Goal: Complete application form

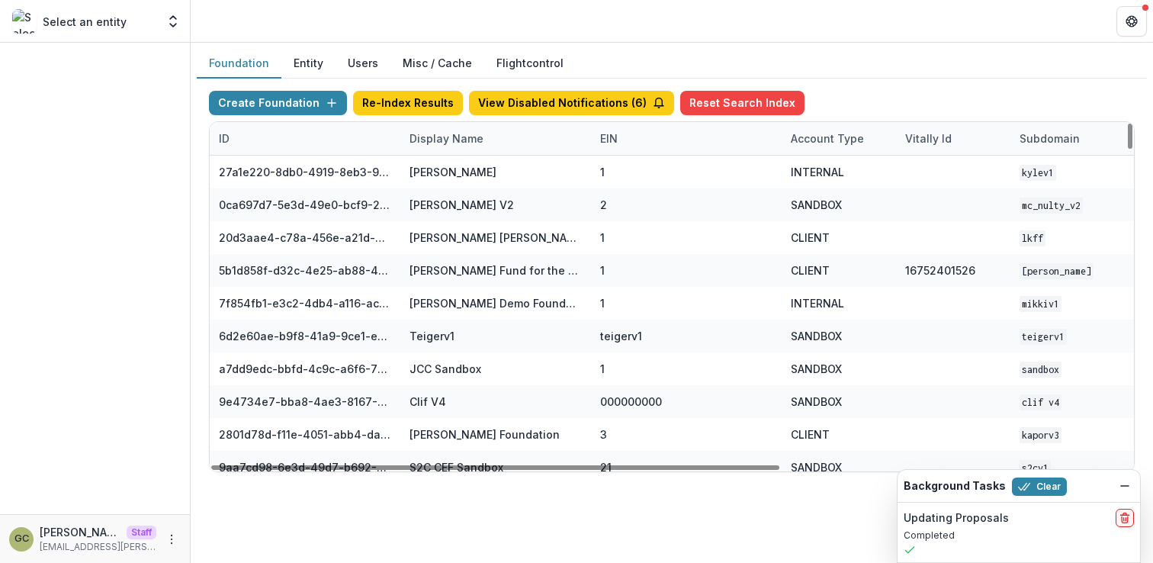
click at [439, 140] on div "Display Name" at bounding box center [446, 138] width 92 height 16
click at [432, 171] on input at bounding box center [494, 173] width 183 height 24
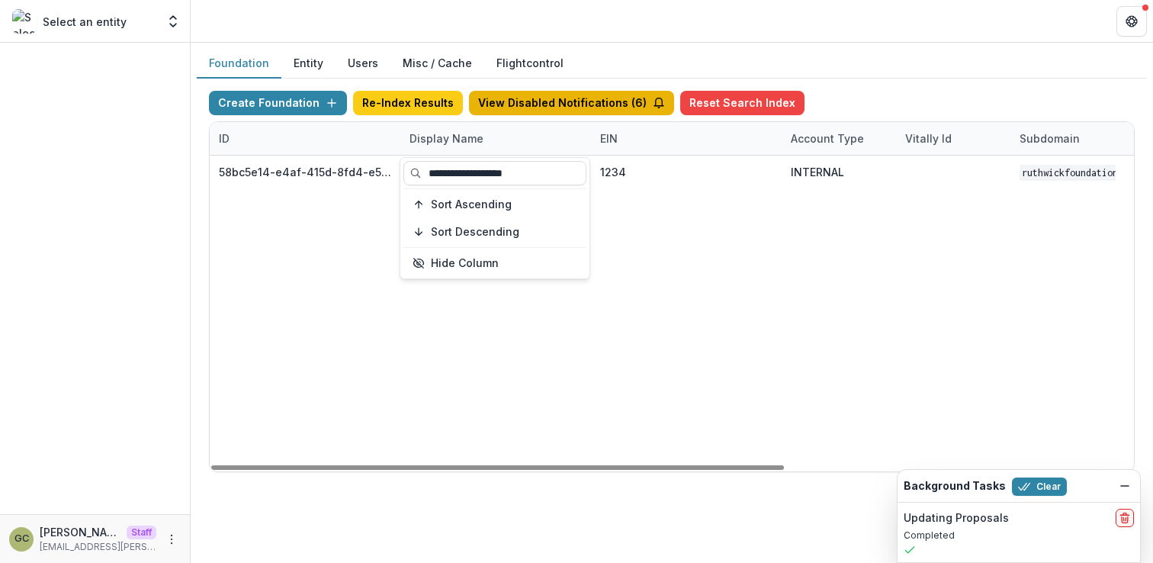
type input "**********"
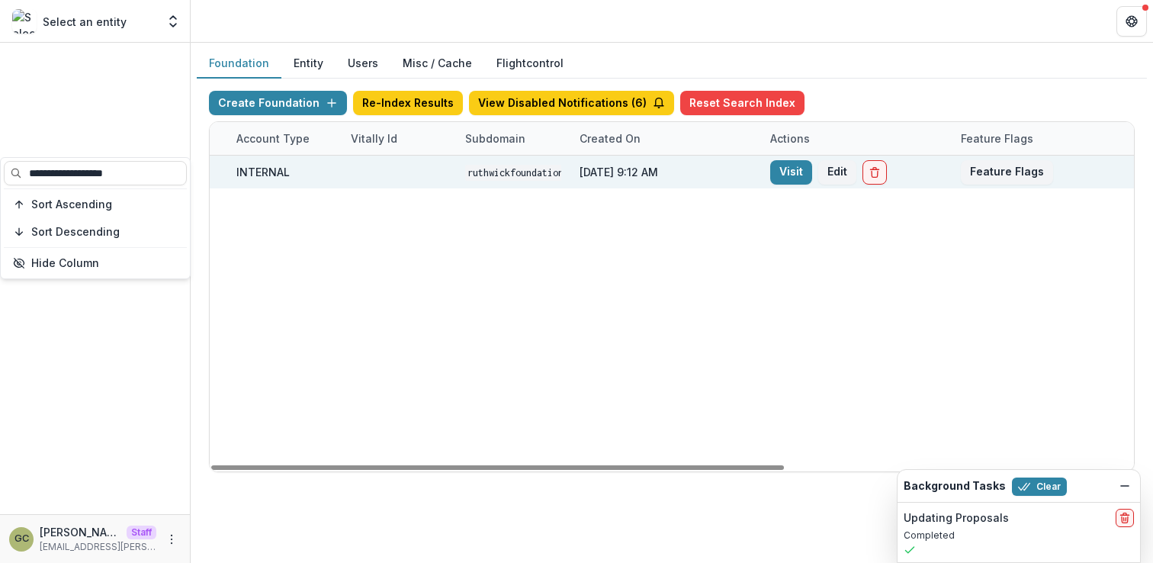
scroll to position [0, 563]
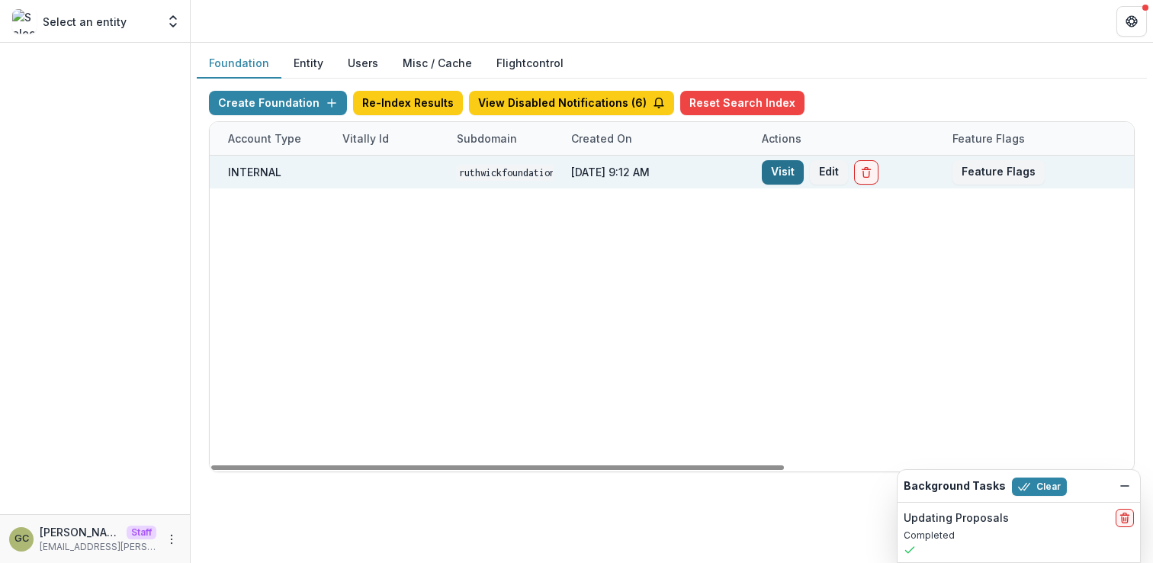
click at [788, 169] on link "Visit" at bounding box center [783, 172] width 42 height 24
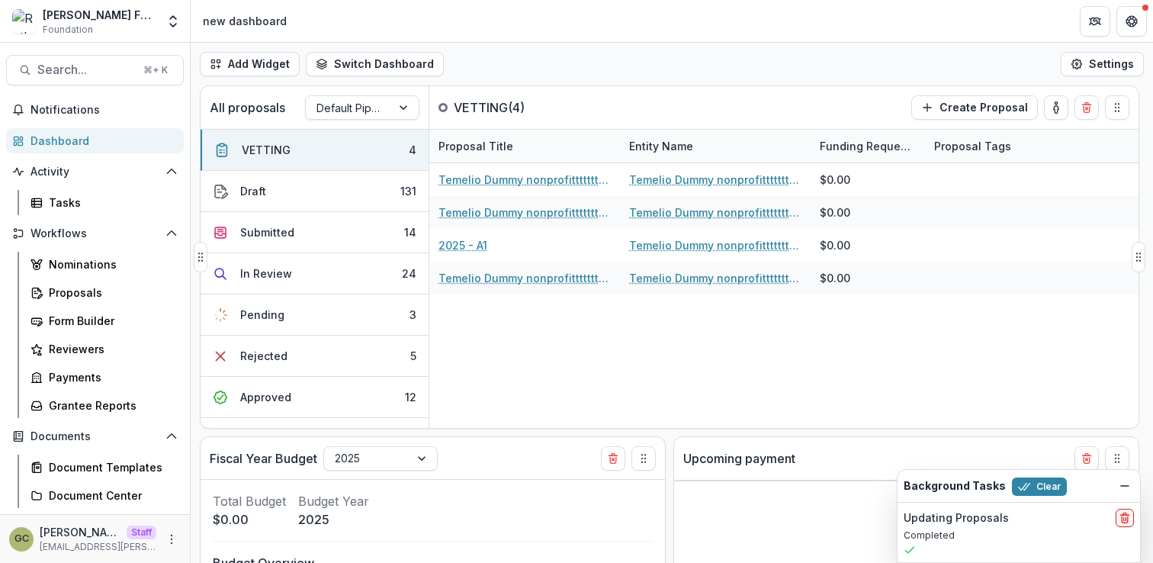
select select "******"
click at [173, 20] on icon "Open entity switcher" at bounding box center [173, 21] width 15 height 15
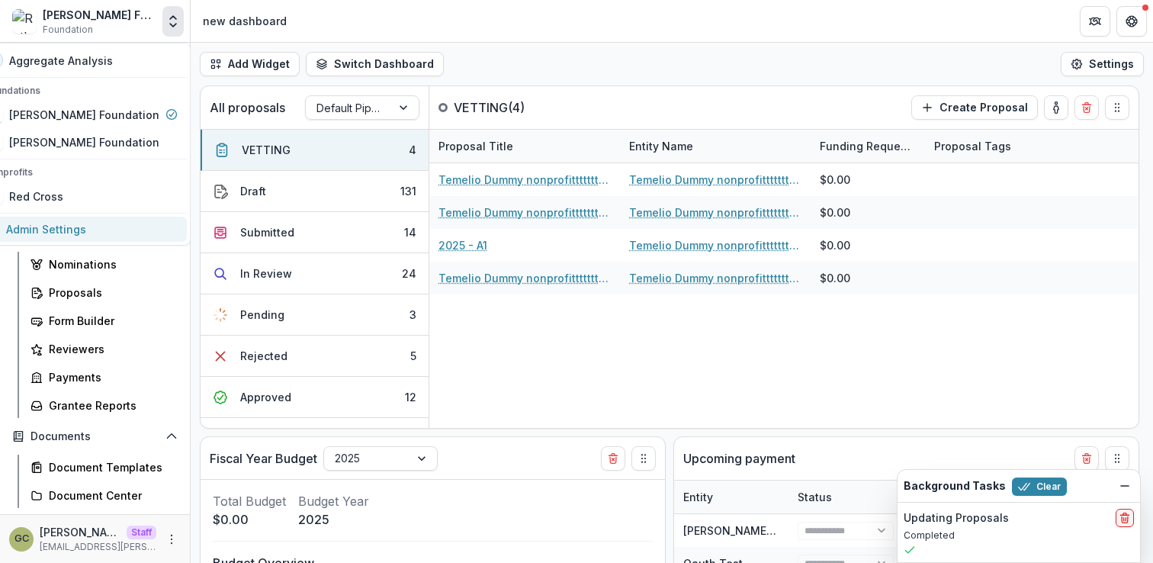
click at [100, 226] on link "Admin Settings" at bounding box center [81, 229] width 211 height 25
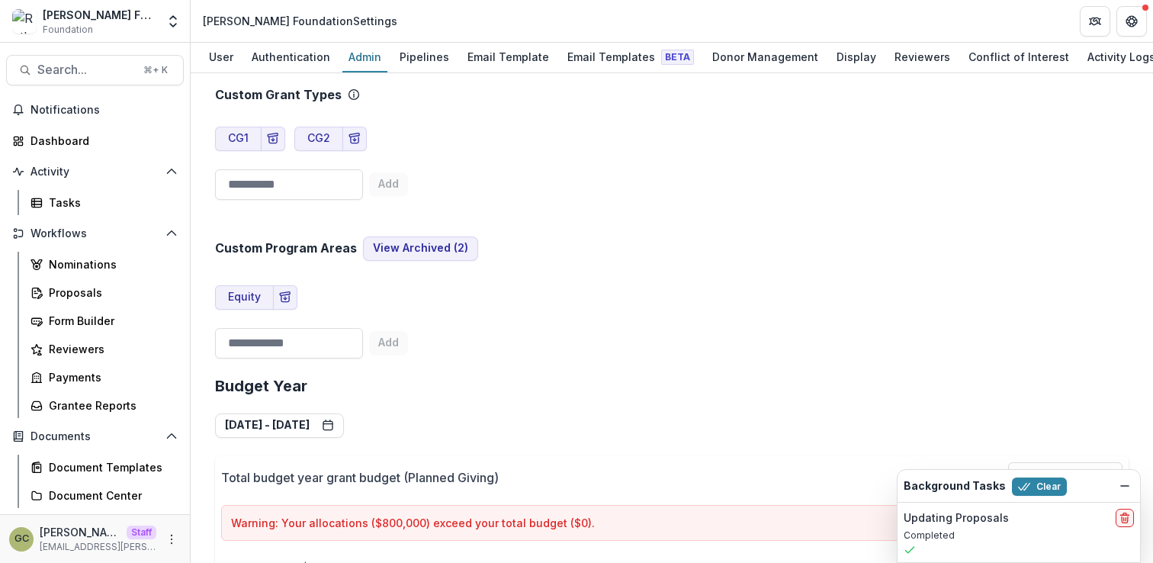
scroll to position [2267, 2]
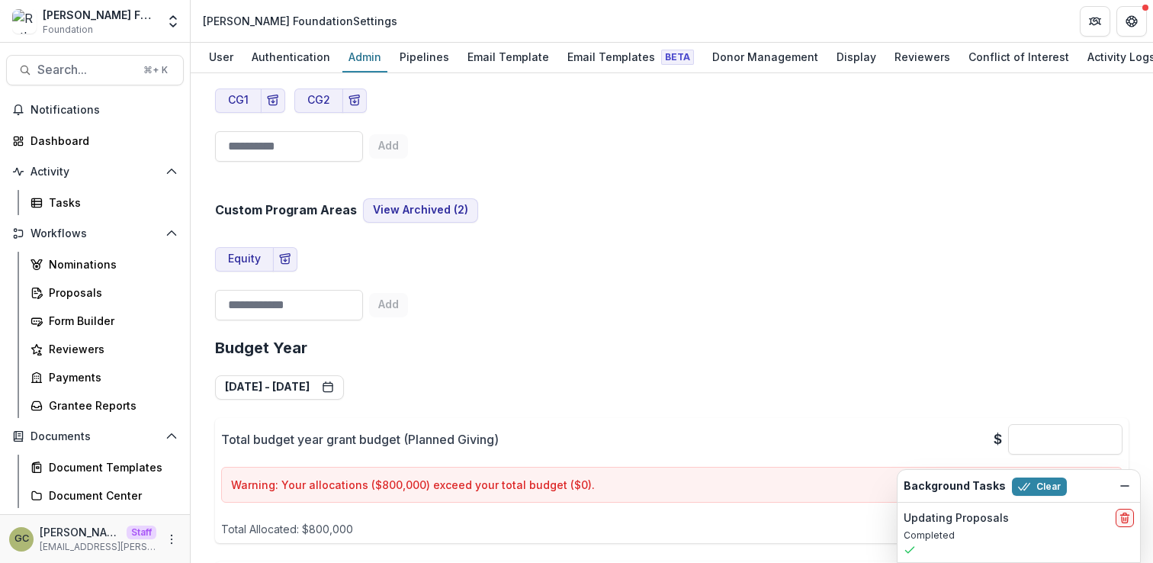
scroll to position [2305, 2]
type input "*"
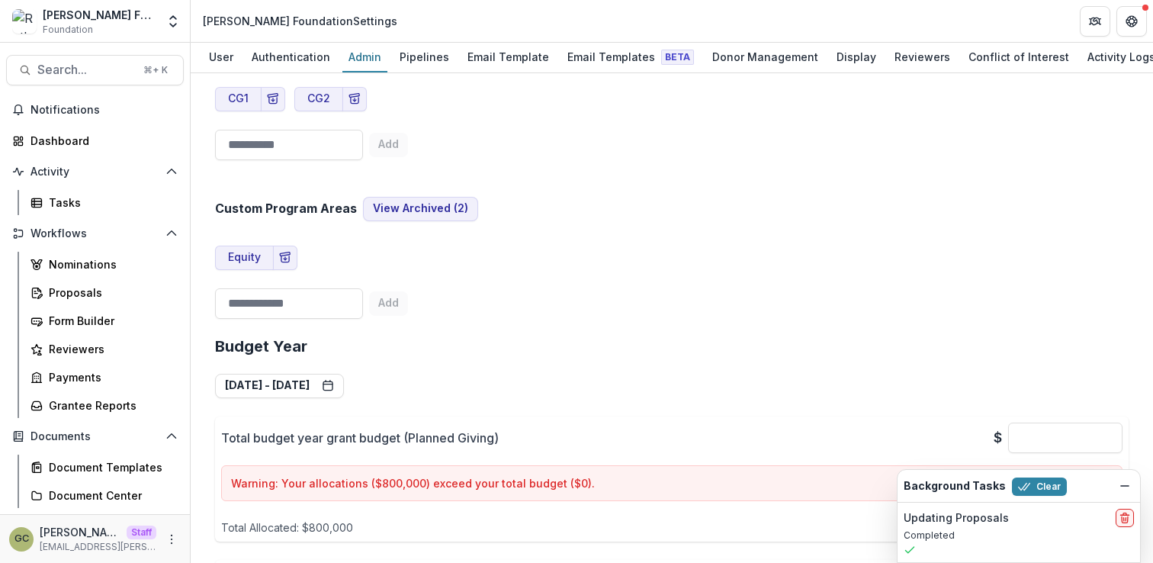
type input "**"
type input "******"
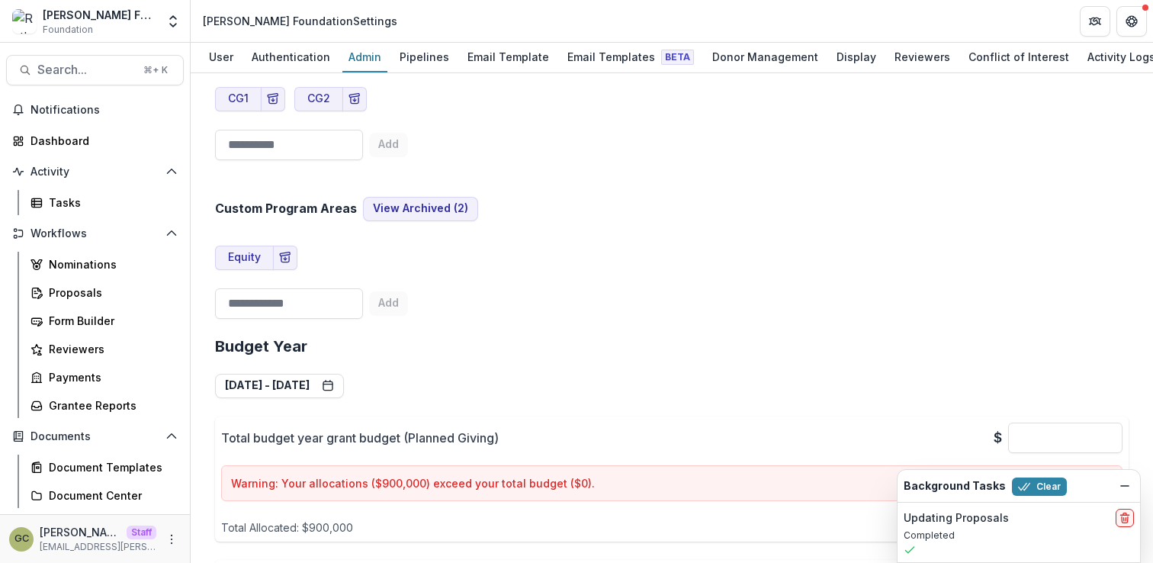
type input "**"
type input "******"
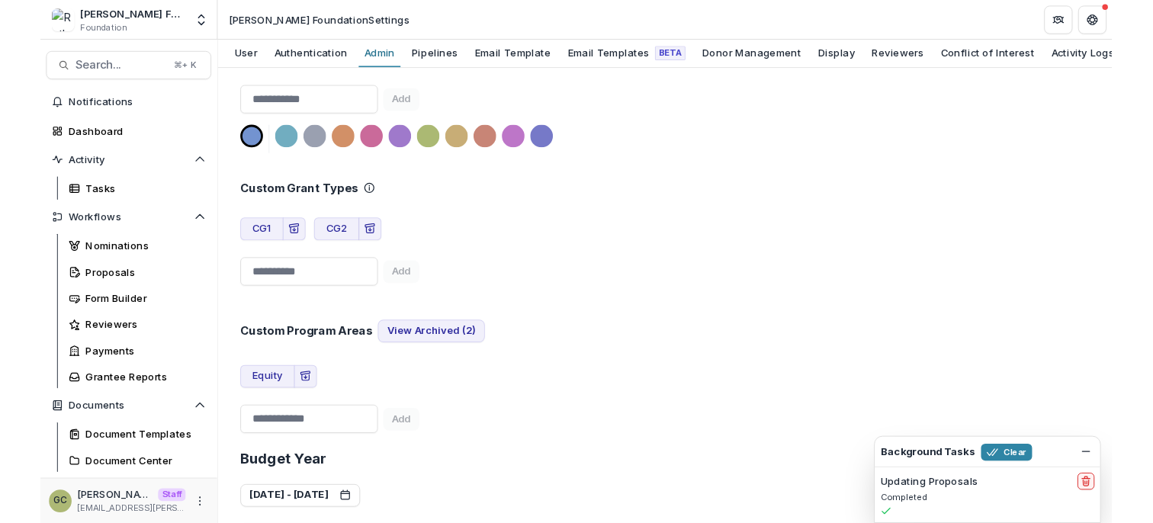
scroll to position [2153, 5]
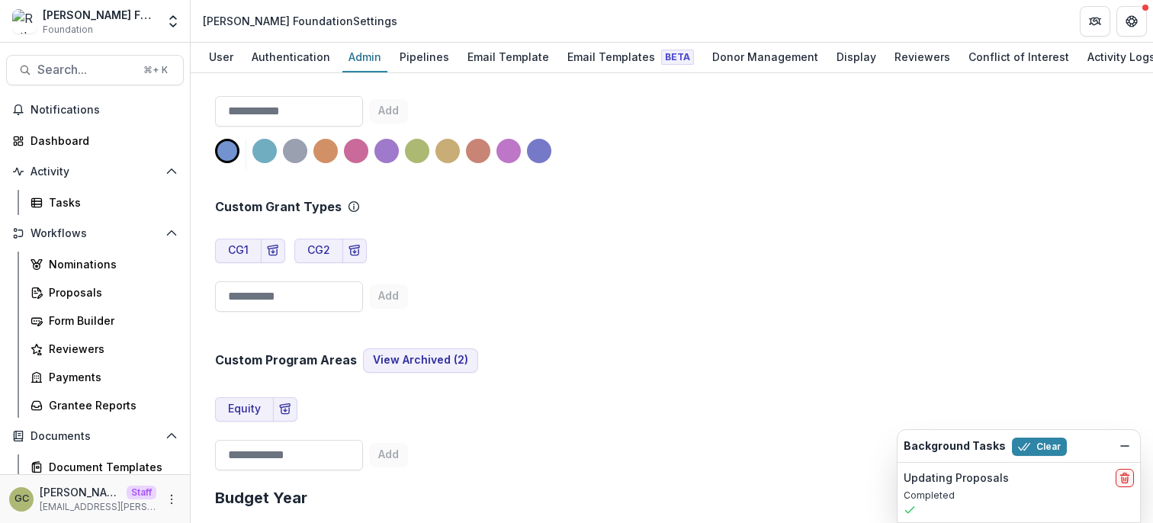
drag, startPoint x: 268, startPoint y: 217, endPoint x: 363, endPoint y: 213, distance: 94.7
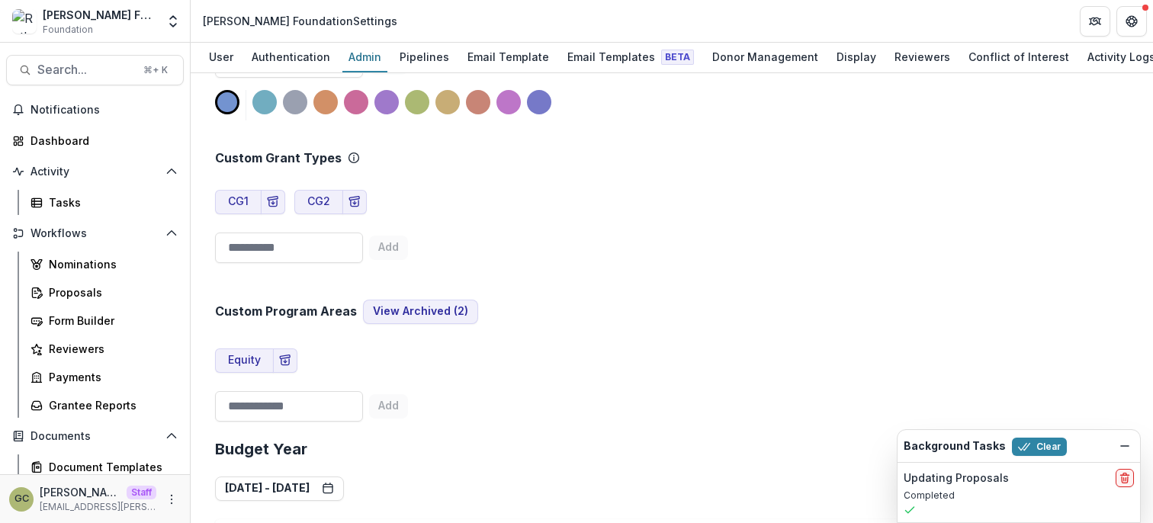
scroll to position [2221, 5]
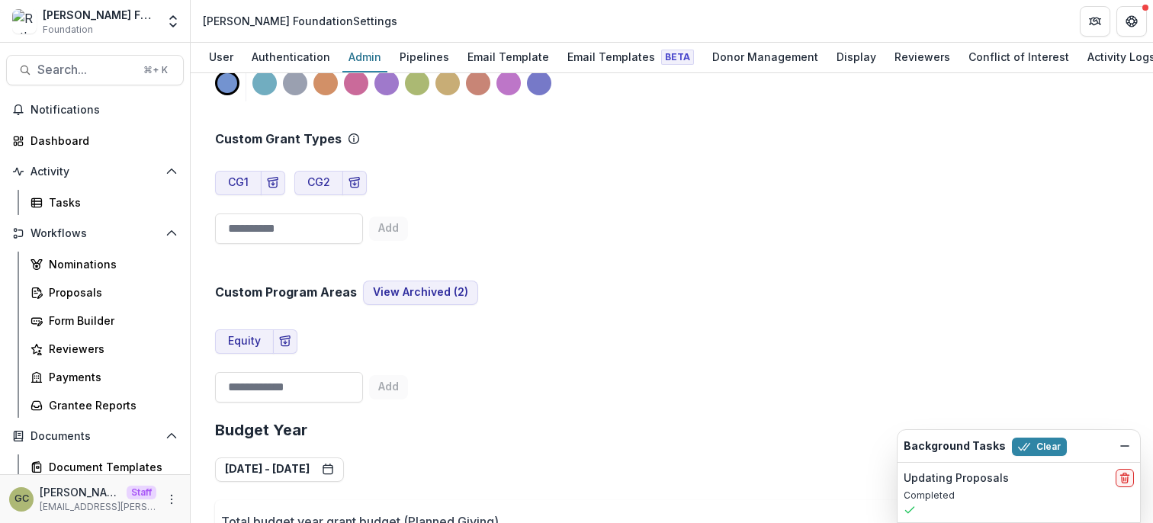
drag, startPoint x: 310, startPoint y: 203, endPoint x: 345, endPoint y: 208, distance: 35.5
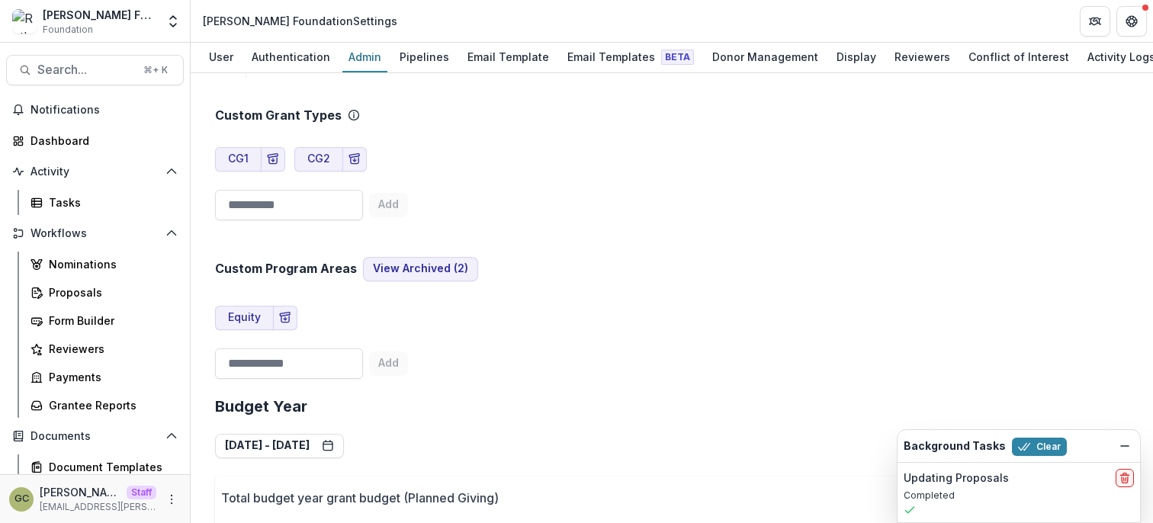
type input "******"
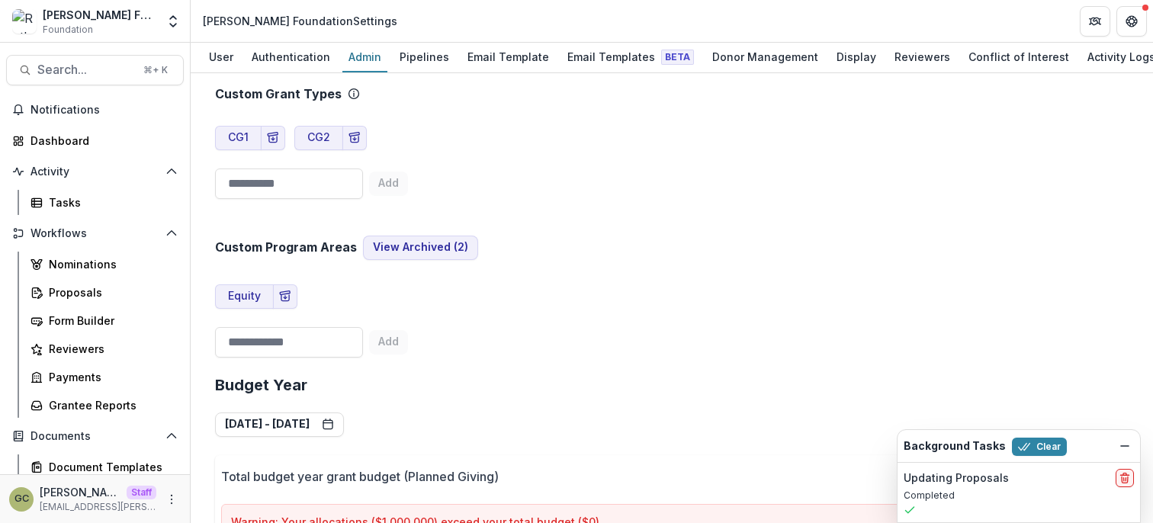
scroll to position [2263, 5]
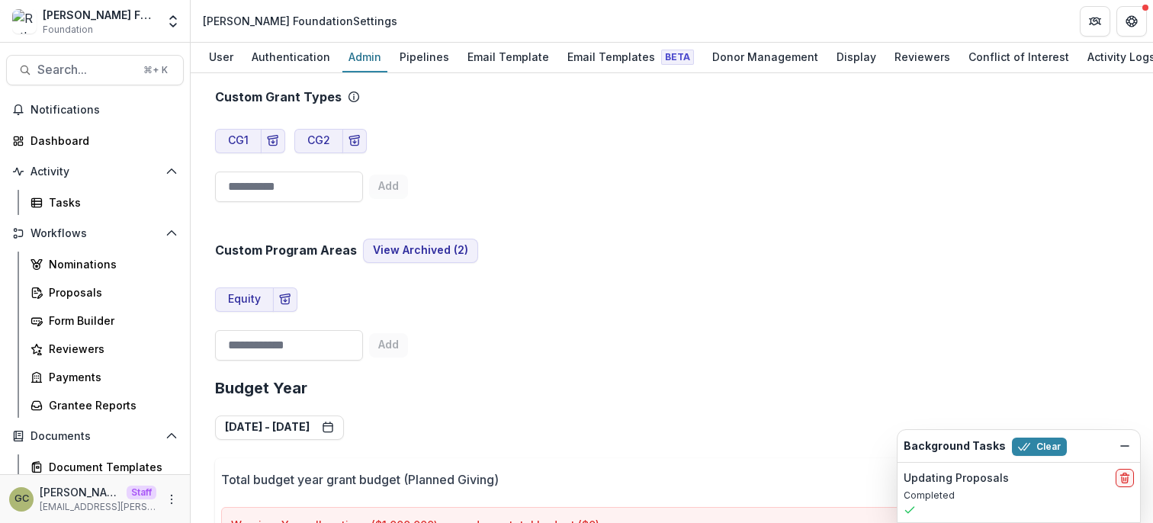
type input "******"
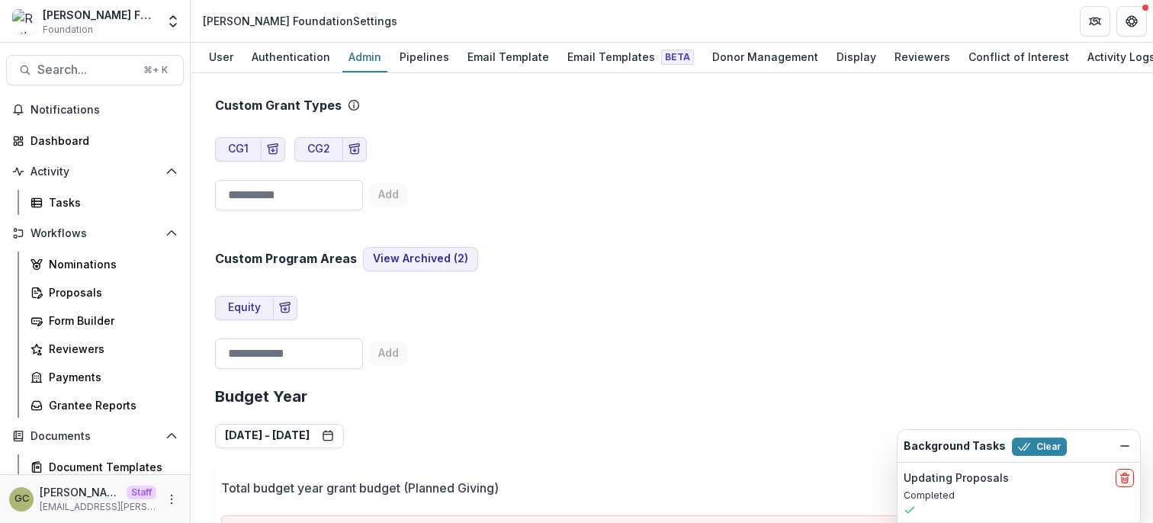
scroll to position [2262, 5]
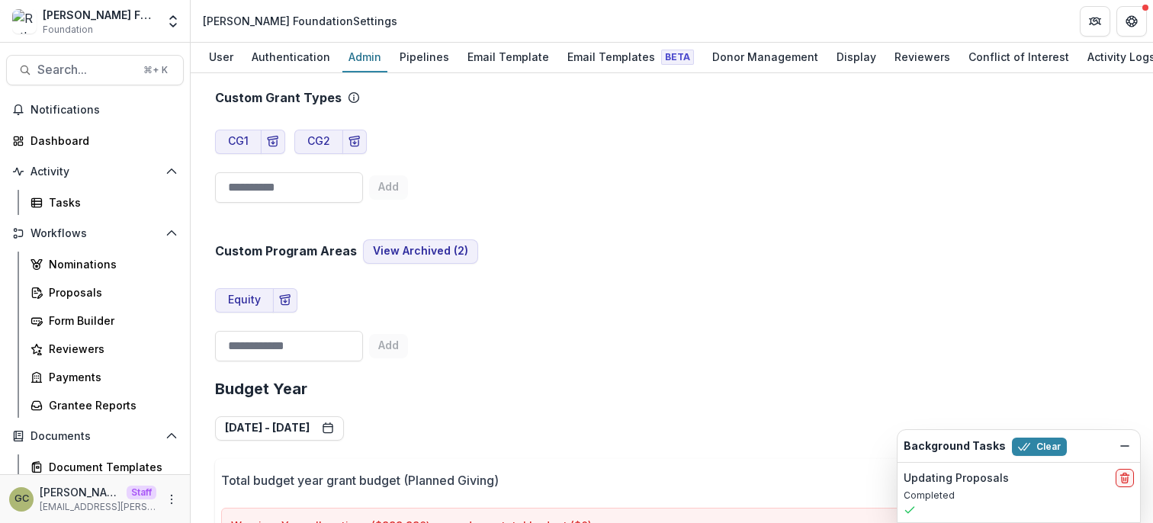
drag, startPoint x: 980, startPoint y: 281, endPoint x: 1069, endPoint y: 277, distance: 89.4
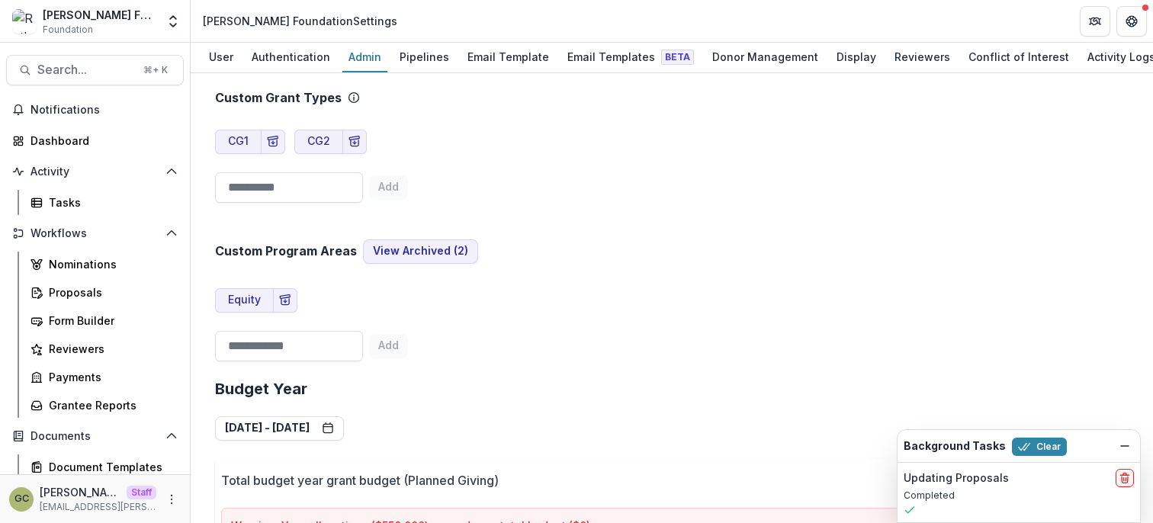
type input "******"
click at [1125, 281] on div "Team ( 25 ) Add Team Member + Name Title Email Permissions Ruthwick Pathireddy …" at bounding box center [672, 63] width 938 height 4480
click at [1126, 444] on icon "Dismiss" at bounding box center [1125, 446] width 12 height 12
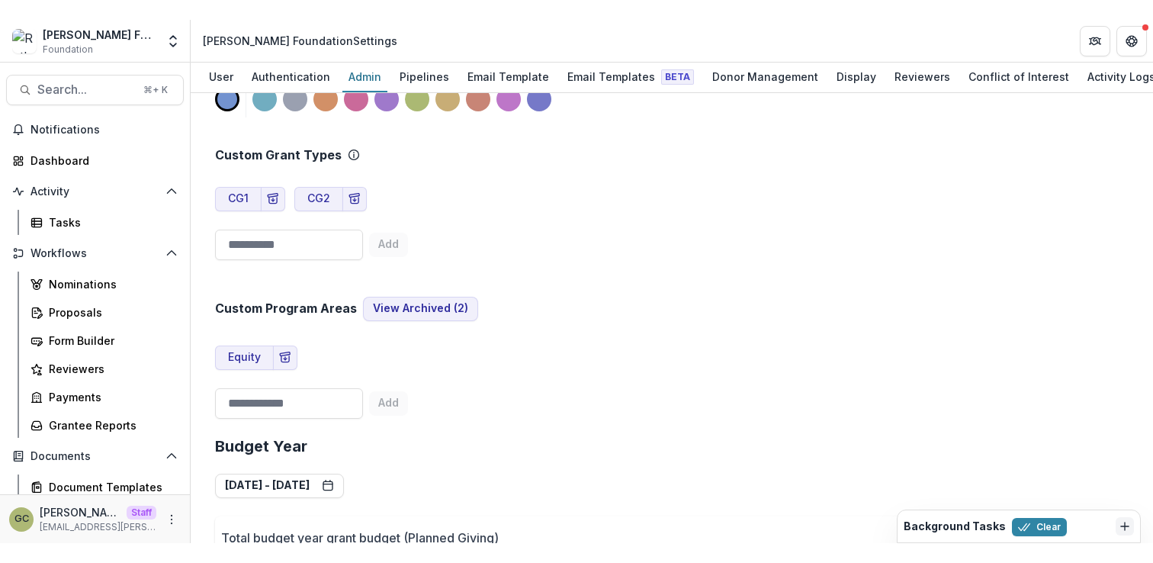
scroll to position [2232, 7]
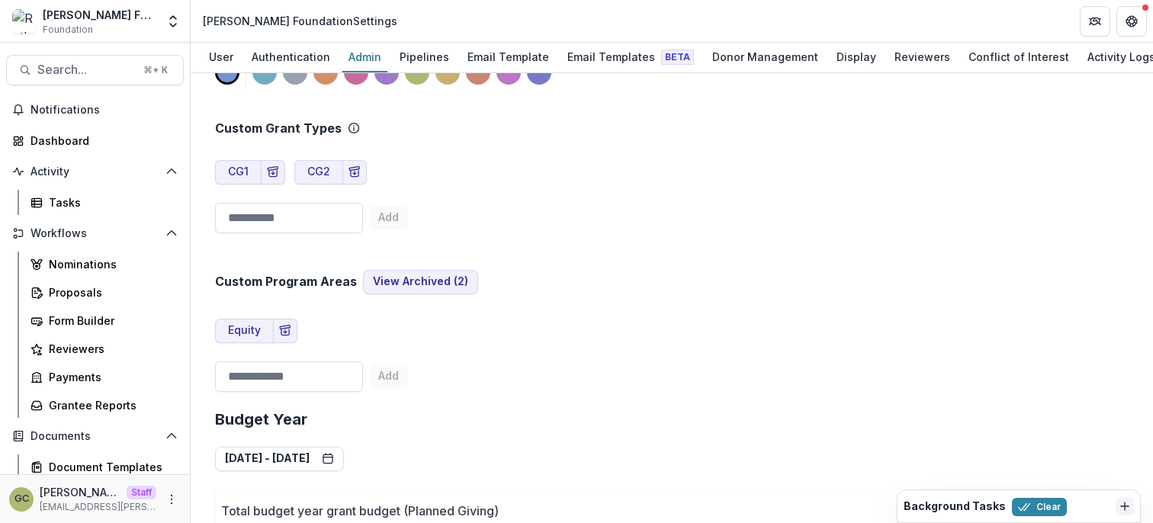
drag, startPoint x: 306, startPoint y: 134, endPoint x: 355, endPoint y: 133, distance: 48.8
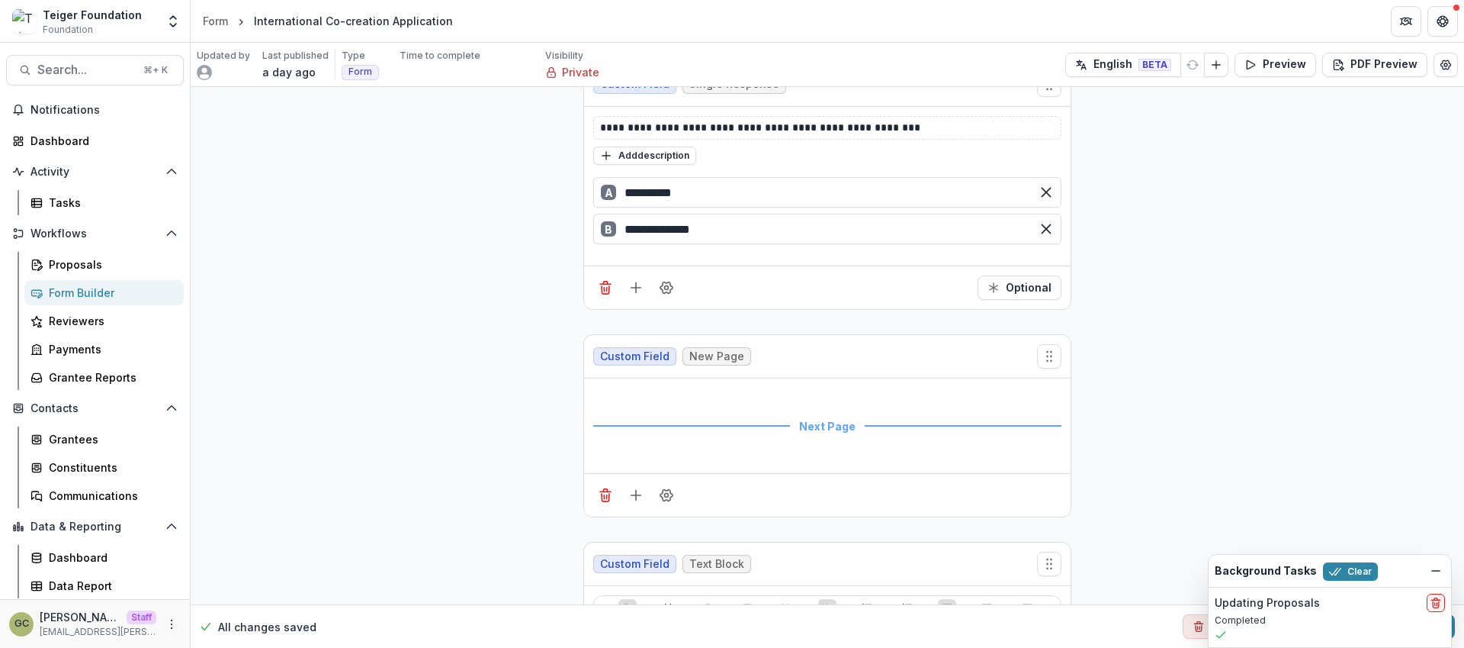
scroll to position [4498, 0]
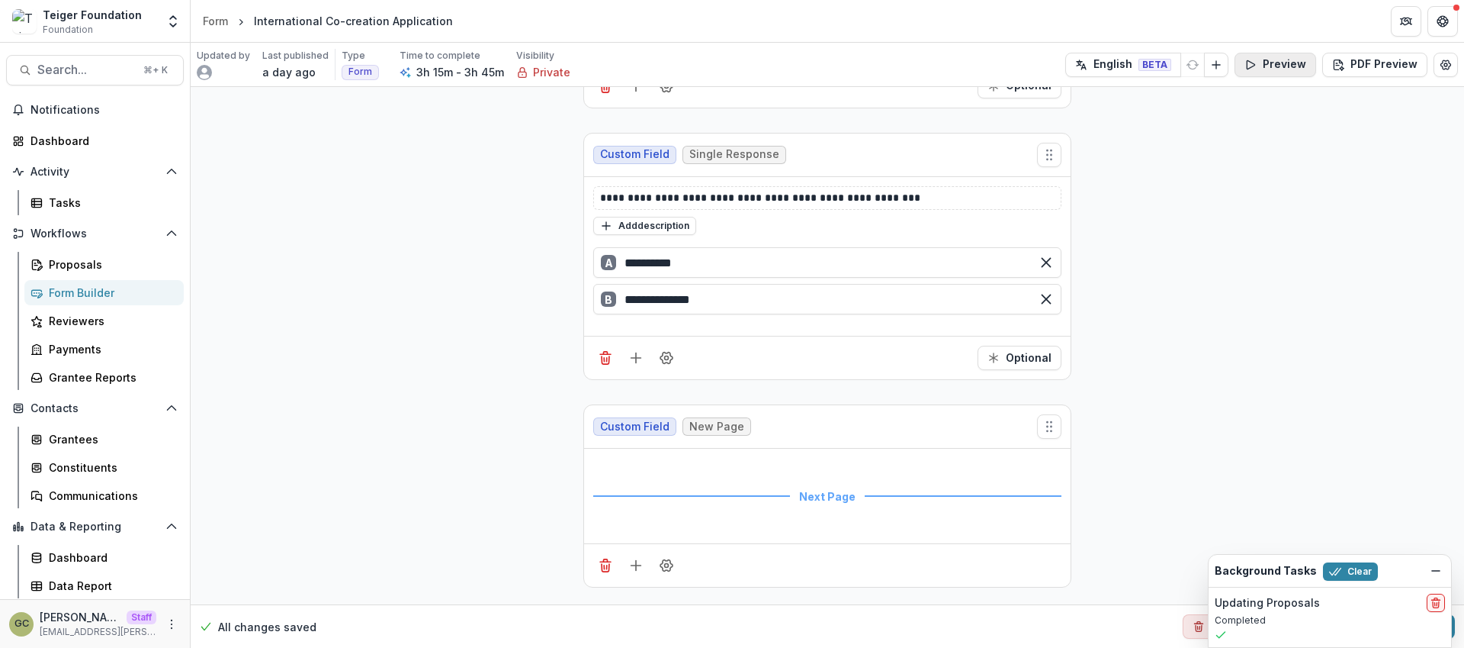
click at [1257, 69] on button "Preview" at bounding box center [1276, 65] width 82 height 24
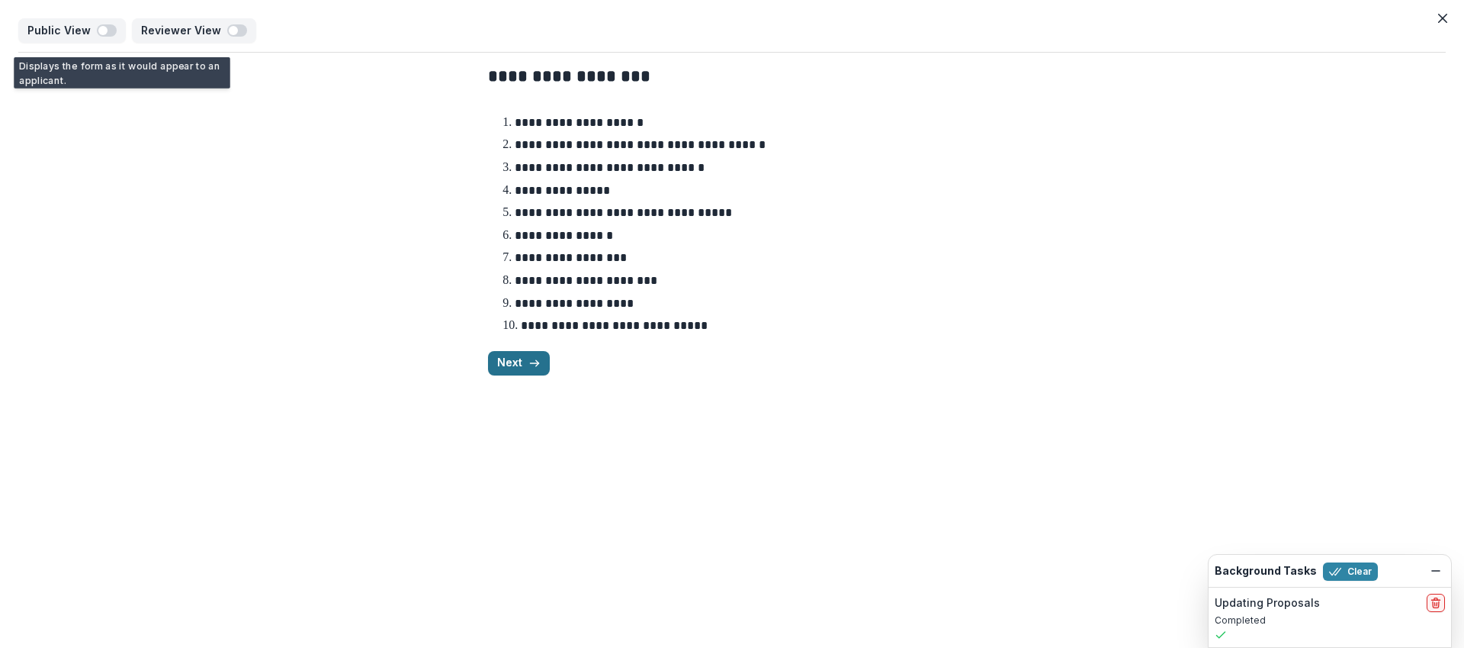
click at [511, 367] on button "Next" at bounding box center [519, 363] width 62 height 24
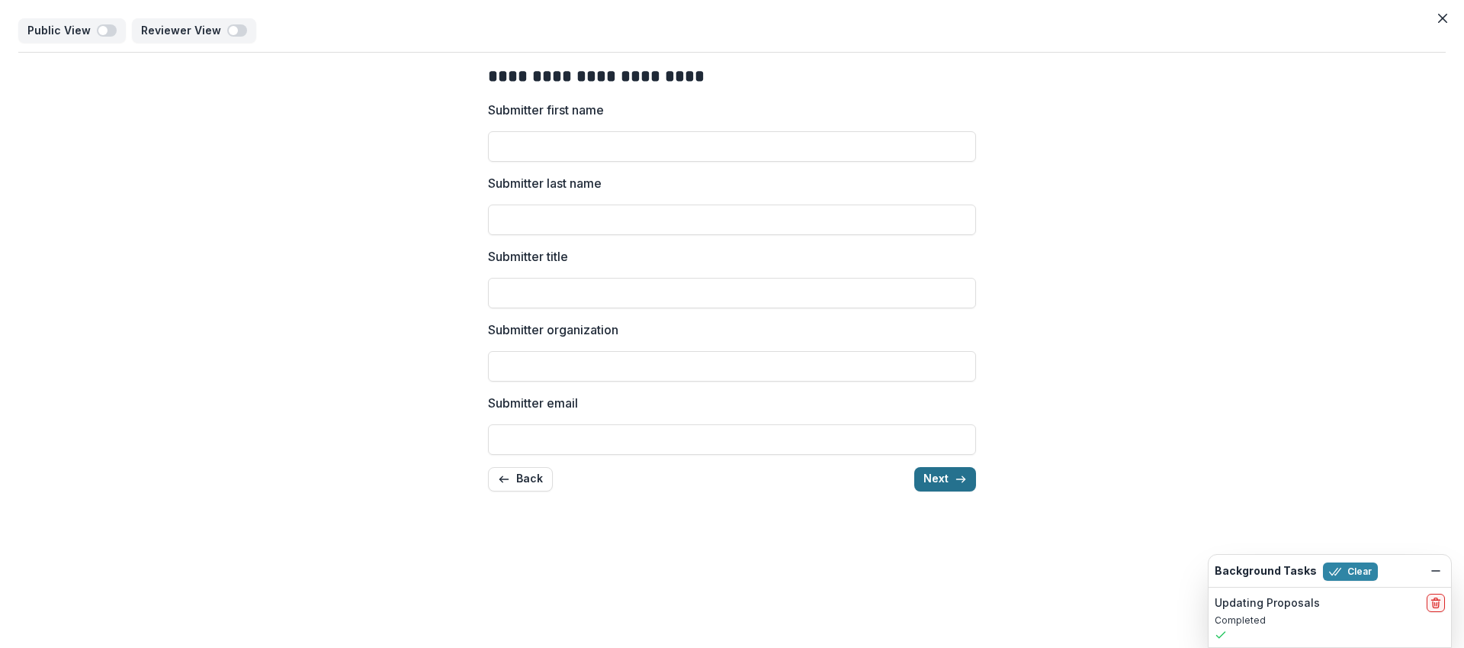
click at [939, 475] on button "Next" at bounding box center [945, 479] width 62 height 24
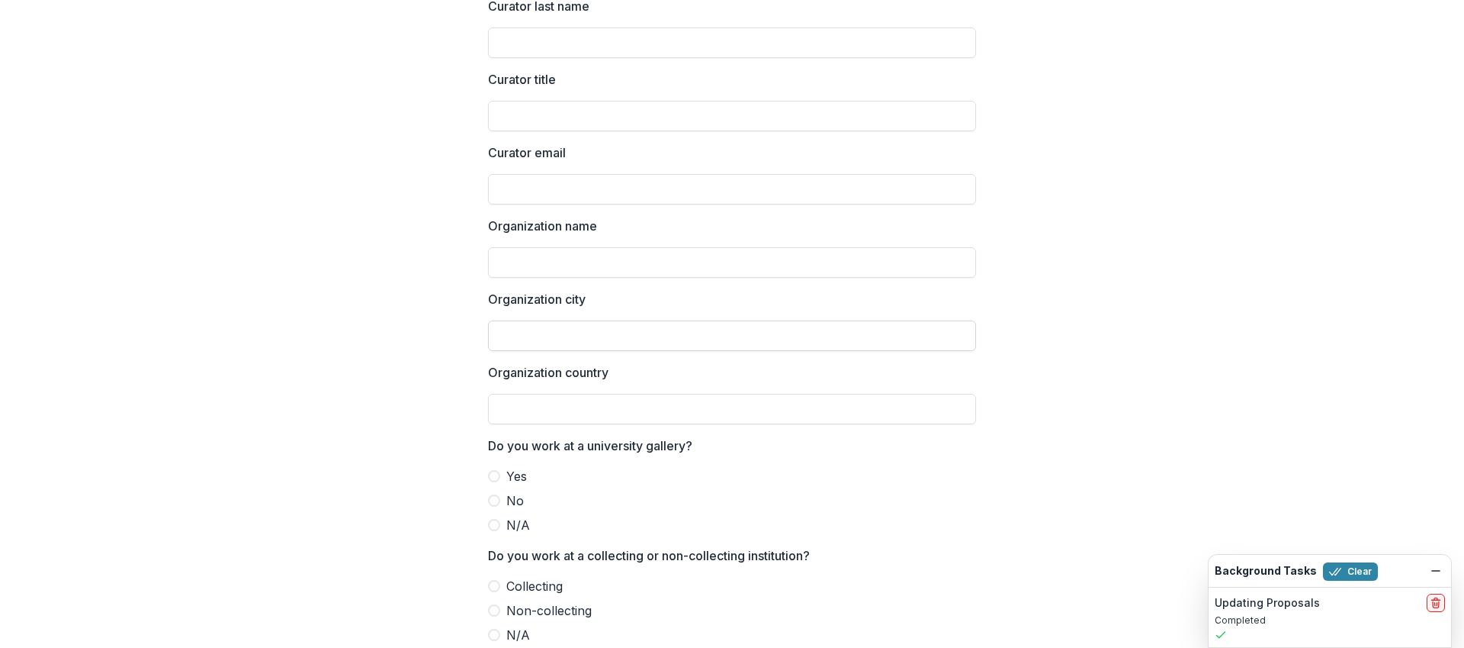
scroll to position [240, 0]
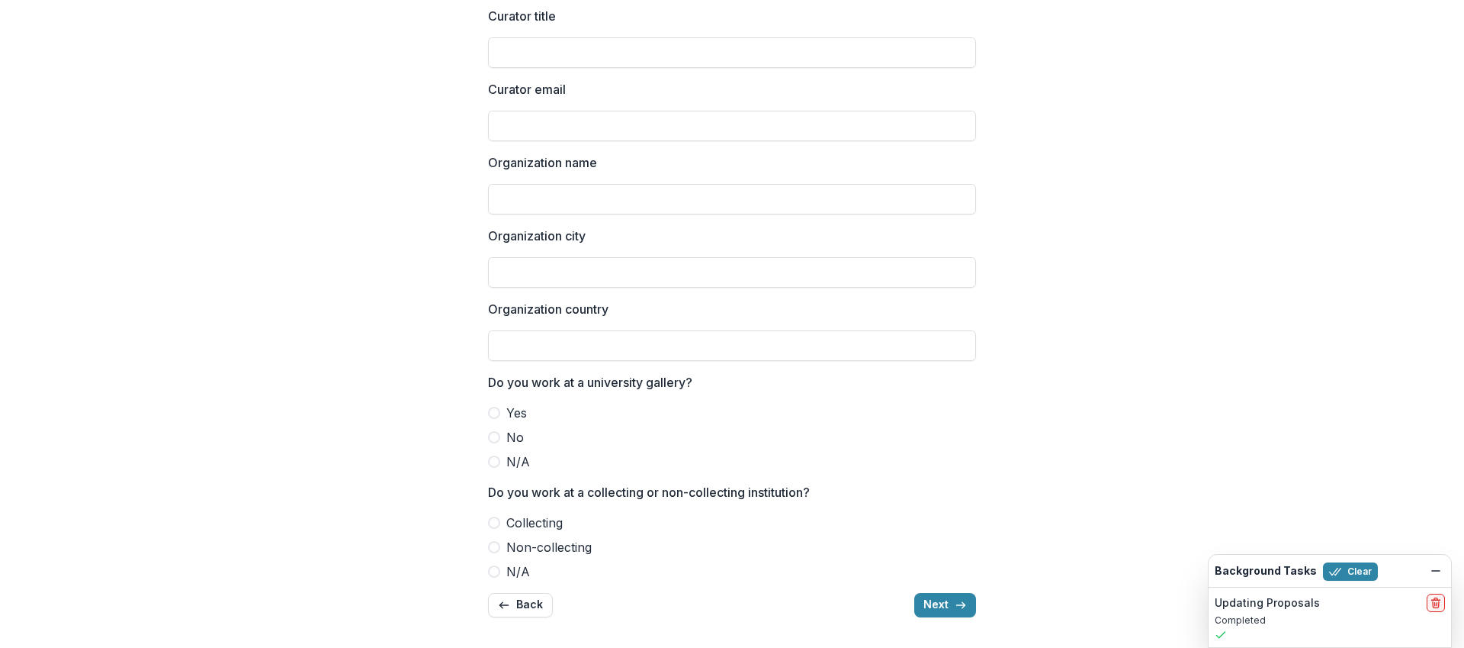
click at [579, 380] on p "Do you work at a university gallery?" at bounding box center [590, 382] width 204 height 18
click at [596, 379] on p "Do you work at a university gallery?" at bounding box center [590, 382] width 204 height 18
click at [553, 496] on p "Do you work at a collecting or non-collecting institution?" at bounding box center [649, 492] width 322 height 18
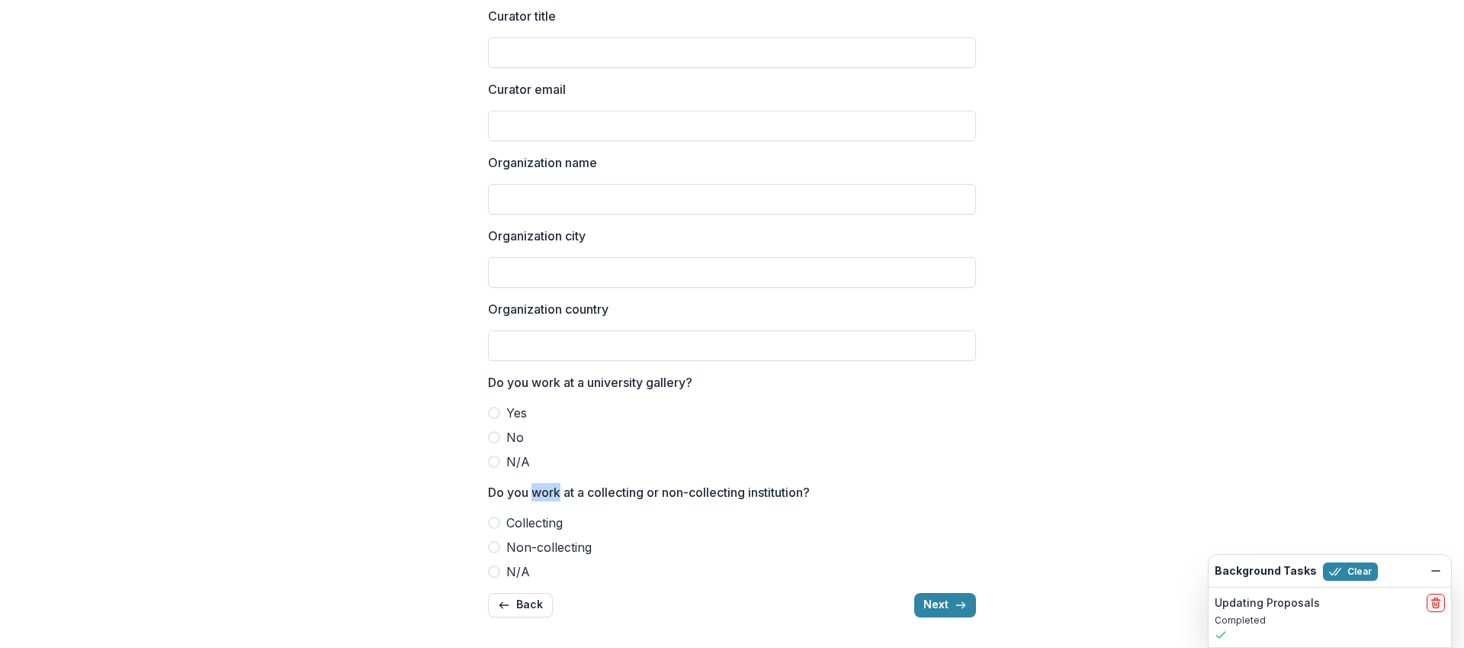
click at [553, 496] on p "Do you work at a collecting or non-collecting institution?" at bounding box center [649, 492] width 322 height 18
click at [934, 603] on button "Next" at bounding box center [945, 605] width 62 height 24
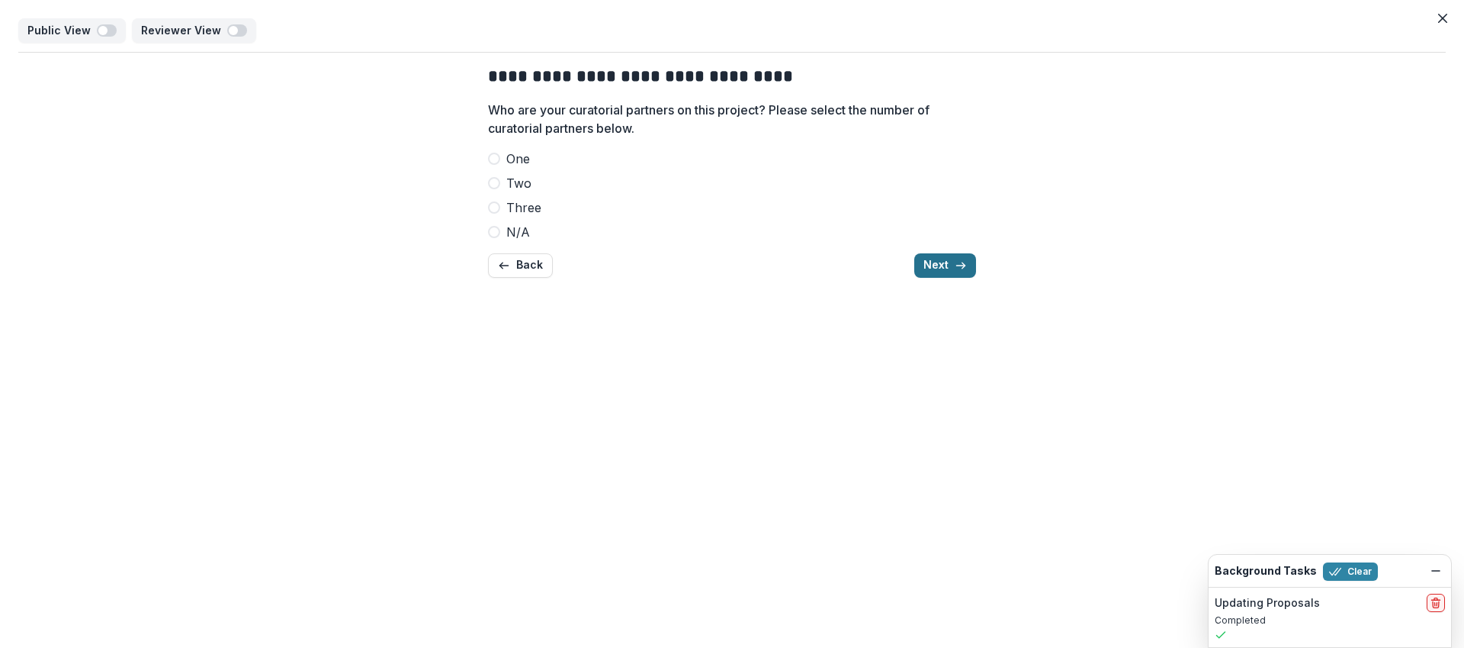
scroll to position [0, 0]
click at [495, 161] on span at bounding box center [494, 159] width 12 height 12
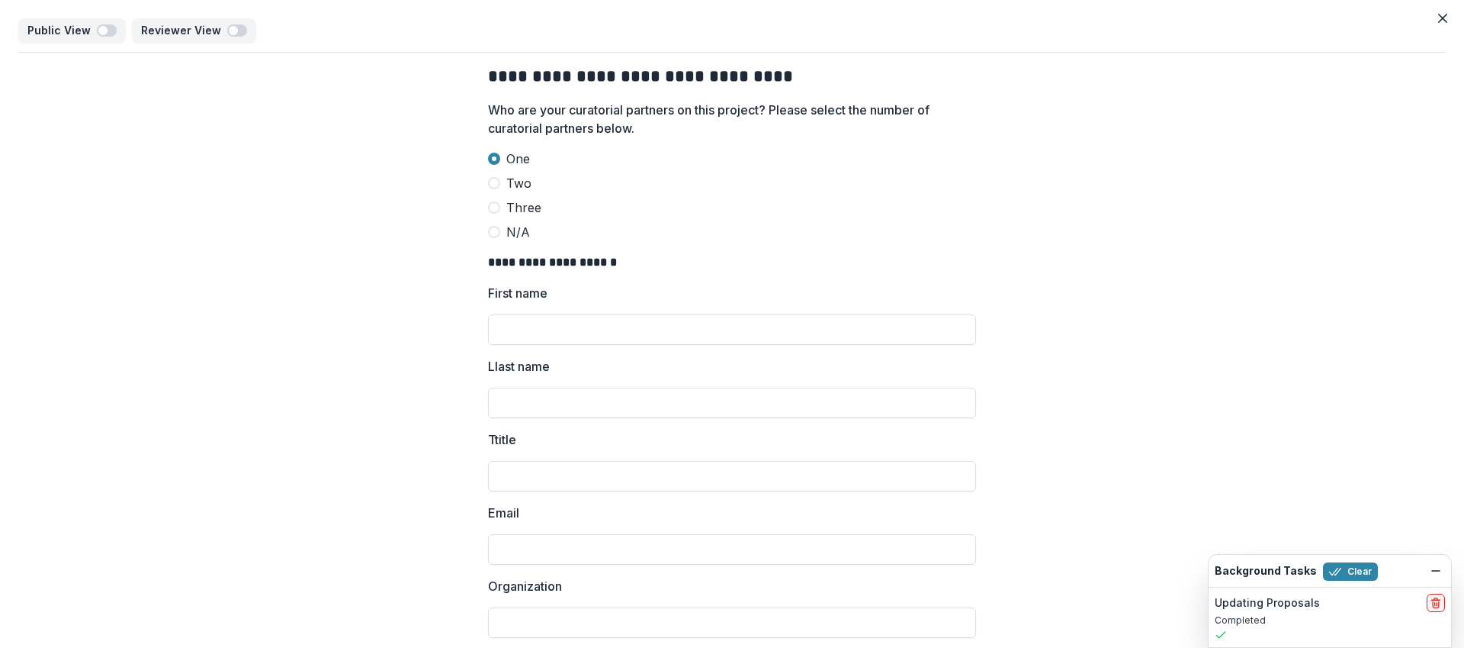
click at [495, 178] on span at bounding box center [494, 183] width 12 height 12
click at [496, 202] on span at bounding box center [494, 207] width 12 height 12
click at [497, 238] on label "N/A" at bounding box center [732, 232] width 488 height 18
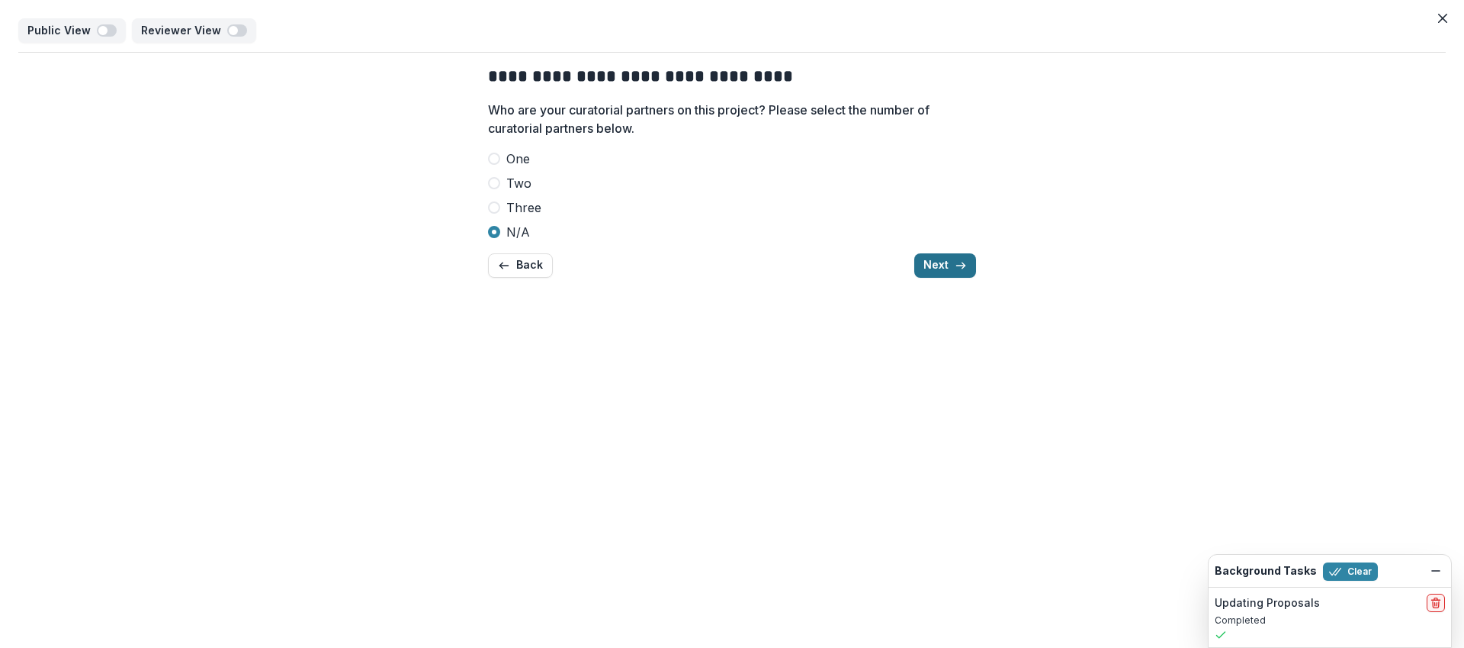
click at [949, 264] on button "Next" at bounding box center [945, 265] width 62 height 24
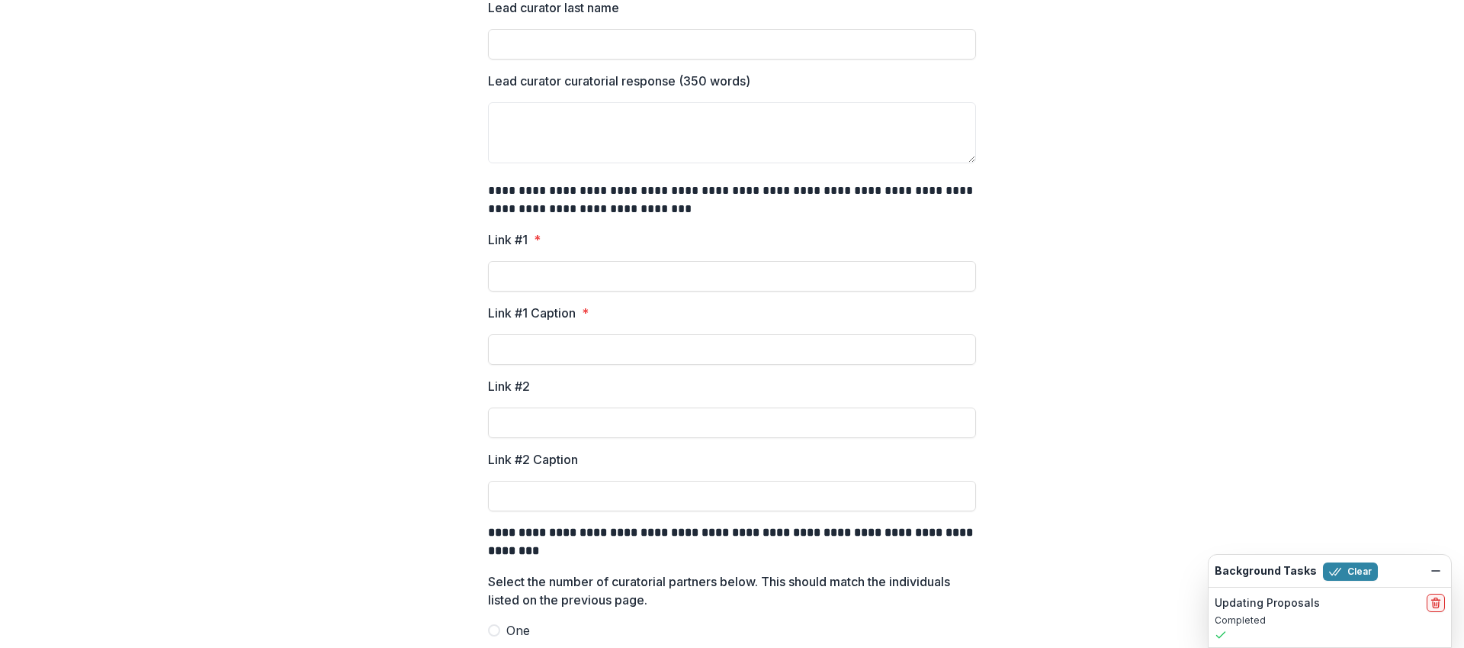
scroll to position [509, 0]
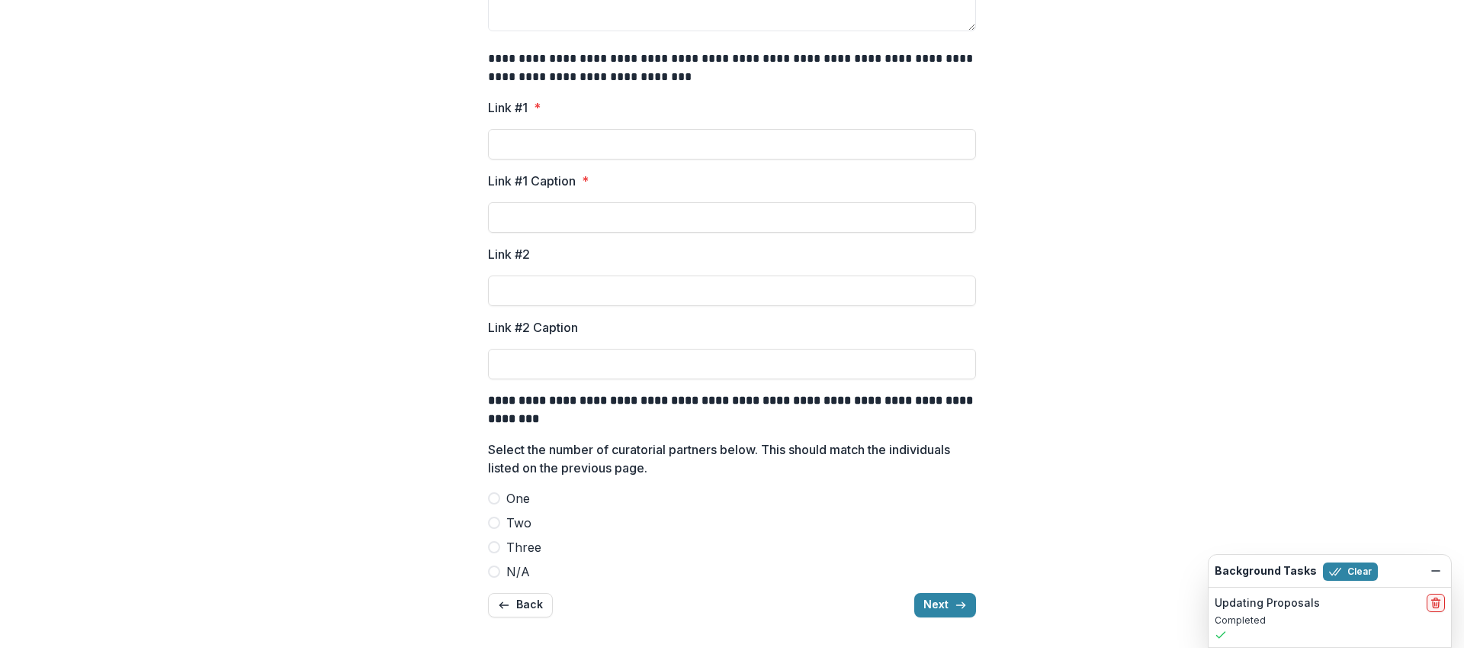
click at [507, 574] on span "N/A" at bounding box center [518, 571] width 24 height 18
click at [516, 546] on span "Three" at bounding box center [523, 547] width 35 height 18
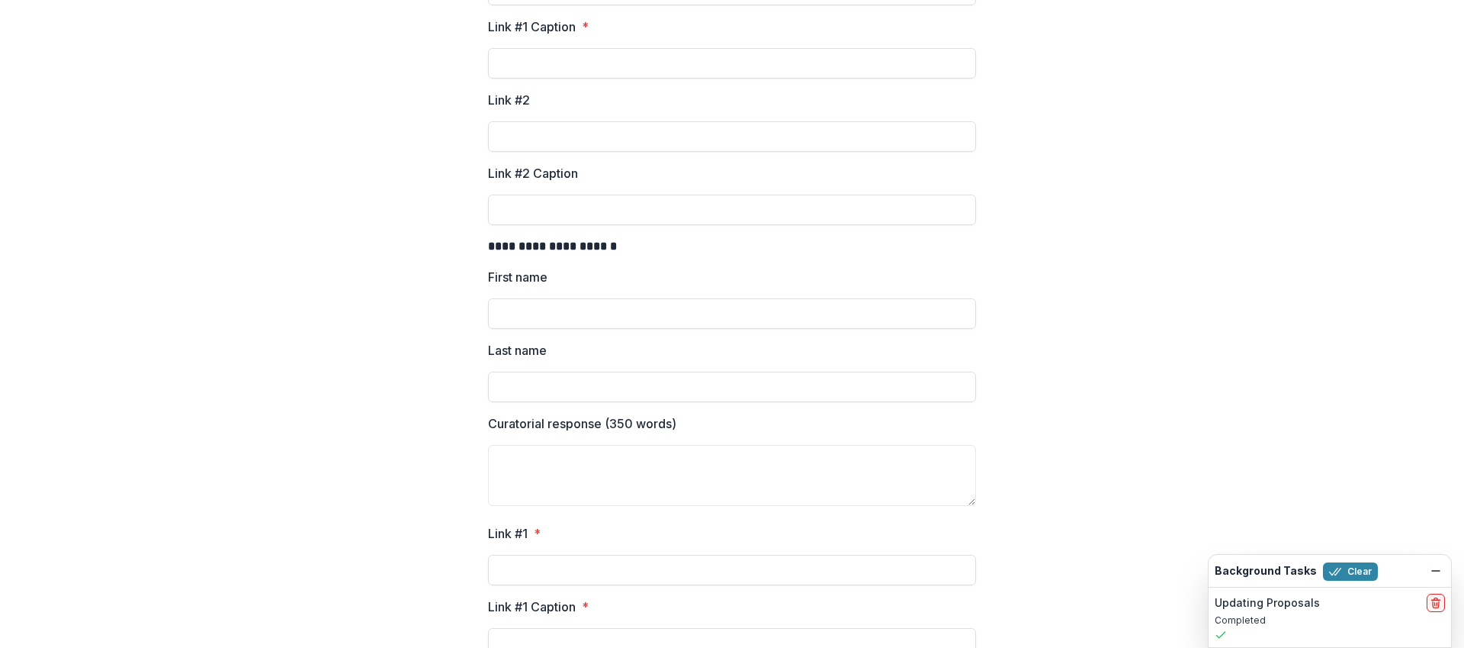
scroll to position [2248, 0]
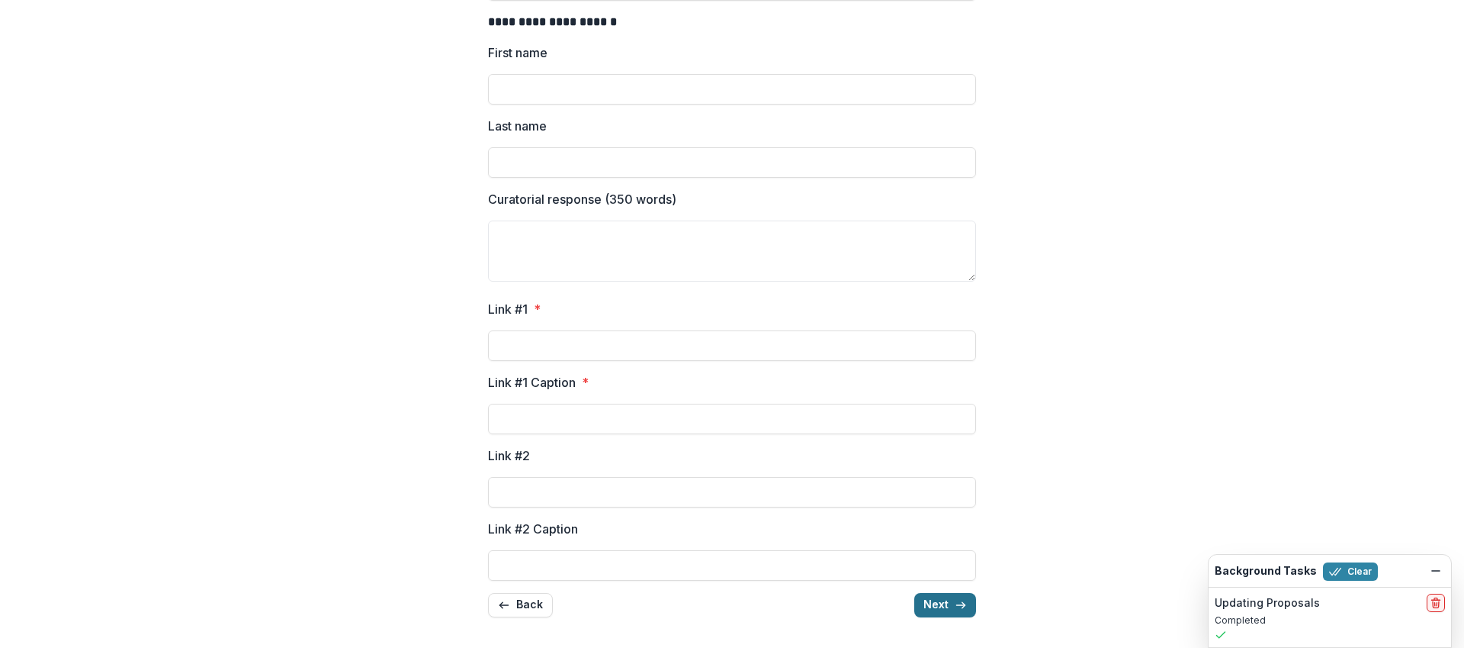
click at [934, 601] on button "Next" at bounding box center [945, 605] width 62 height 24
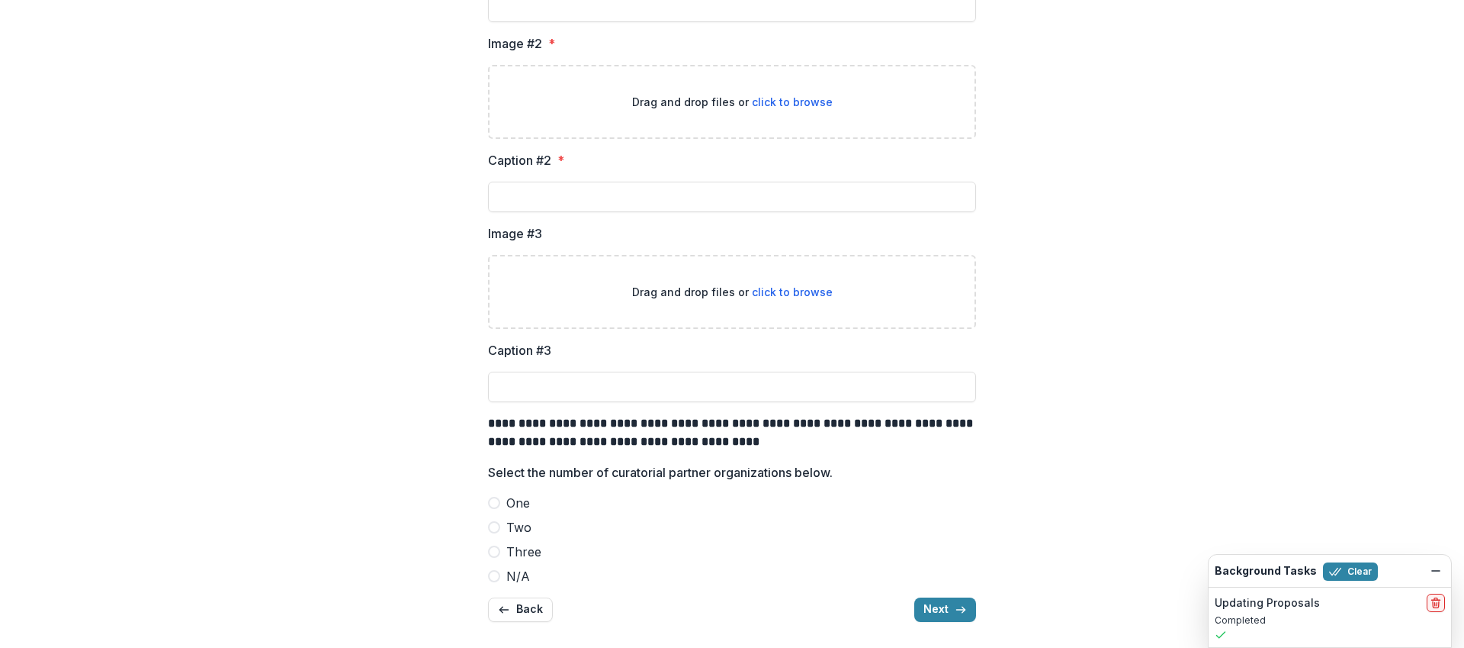
scroll to position [731, 0]
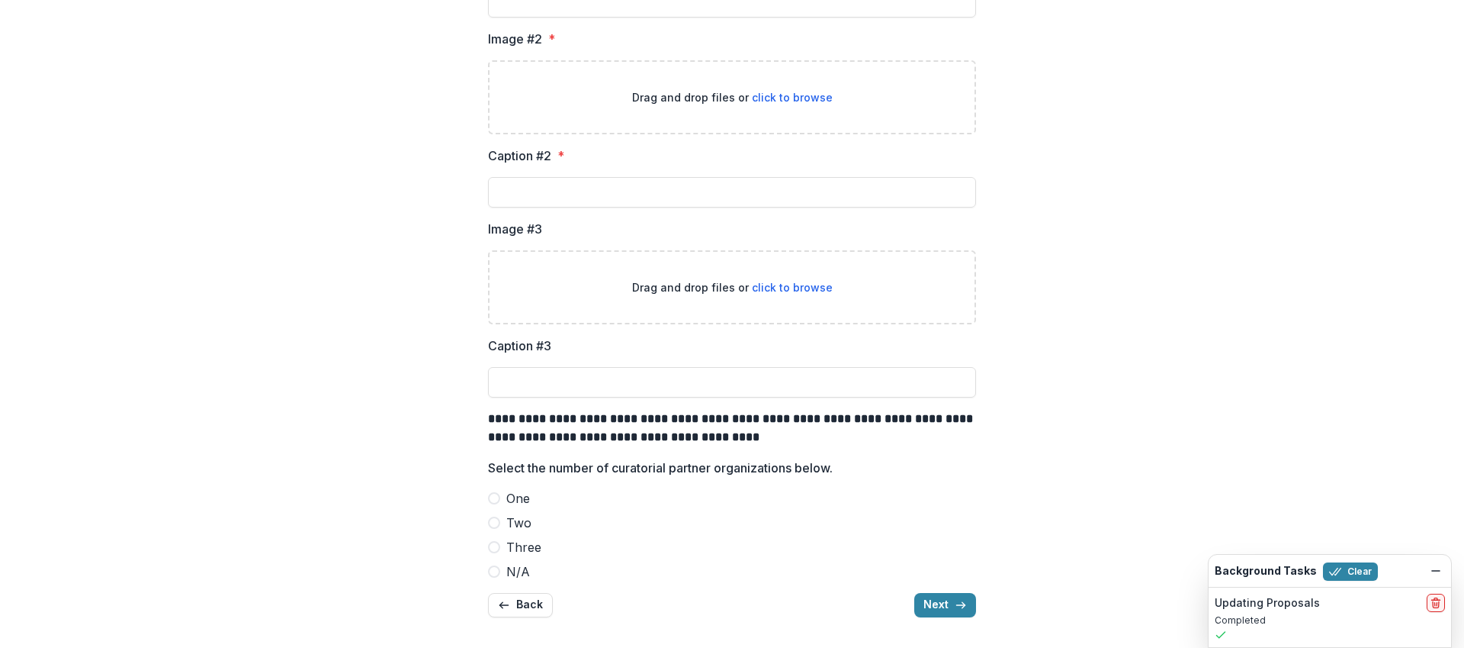
click at [506, 545] on span "Three" at bounding box center [523, 547] width 35 height 18
click at [506, 574] on span "N/A" at bounding box center [518, 571] width 24 height 18
click at [950, 604] on button "Next" at bounding box center [945, 605] width 62 height 24
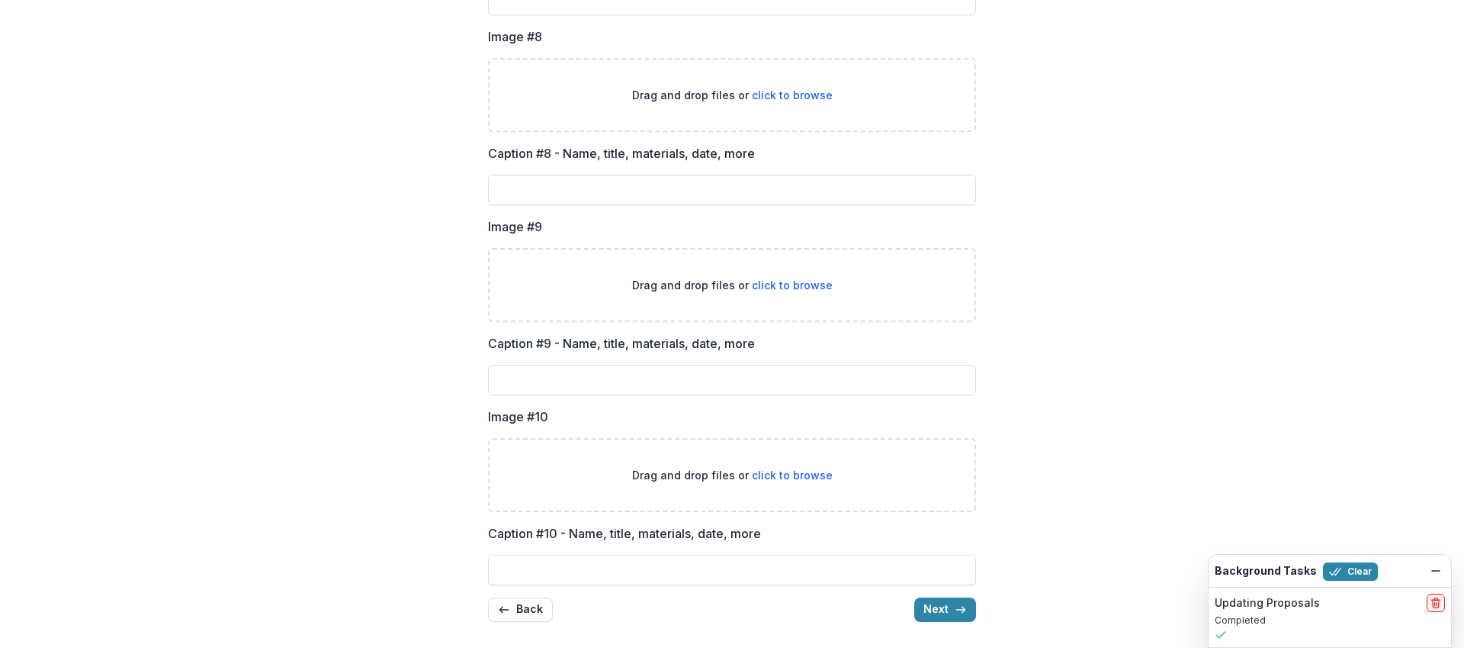
scroll to position [1879, 0]
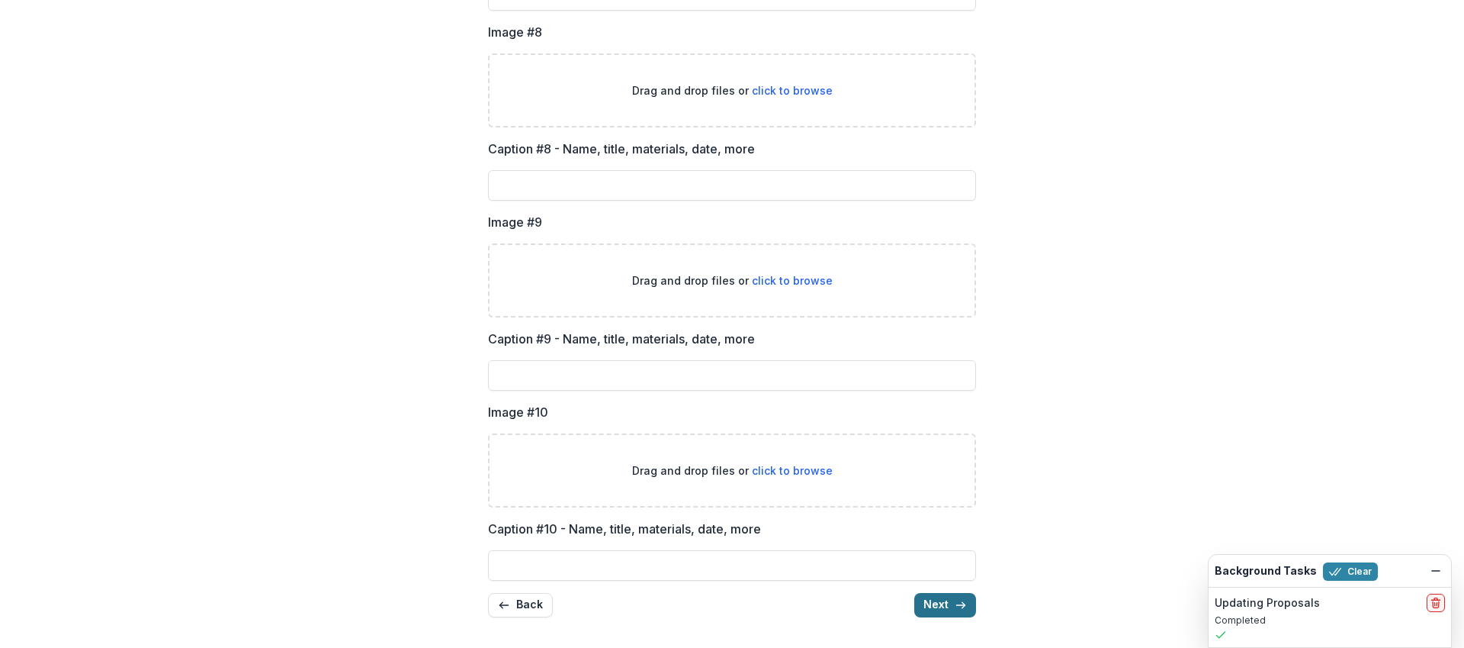
click at [945, 600] on button "Next" at bounding box center [945, 605] width 62 height 24
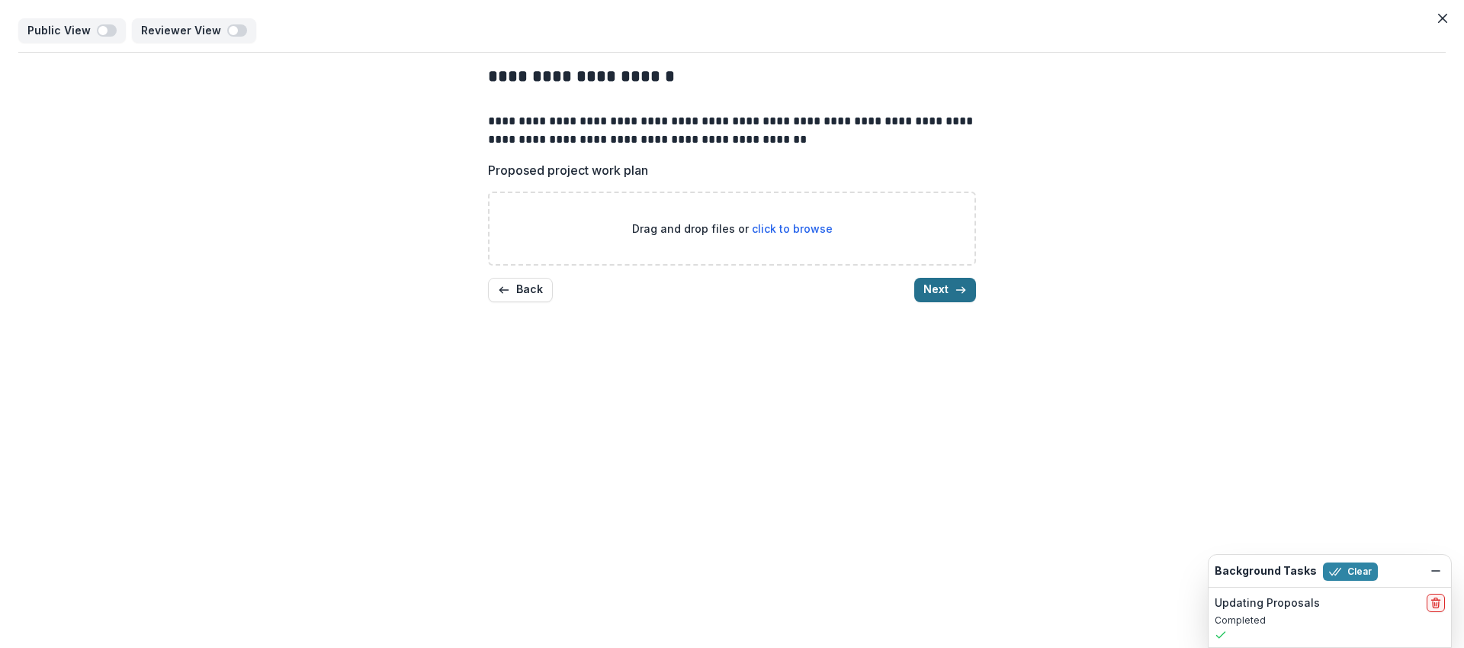
click at [962, 294] on icon "button" at bounding box center [961, 290] width 12 height 12
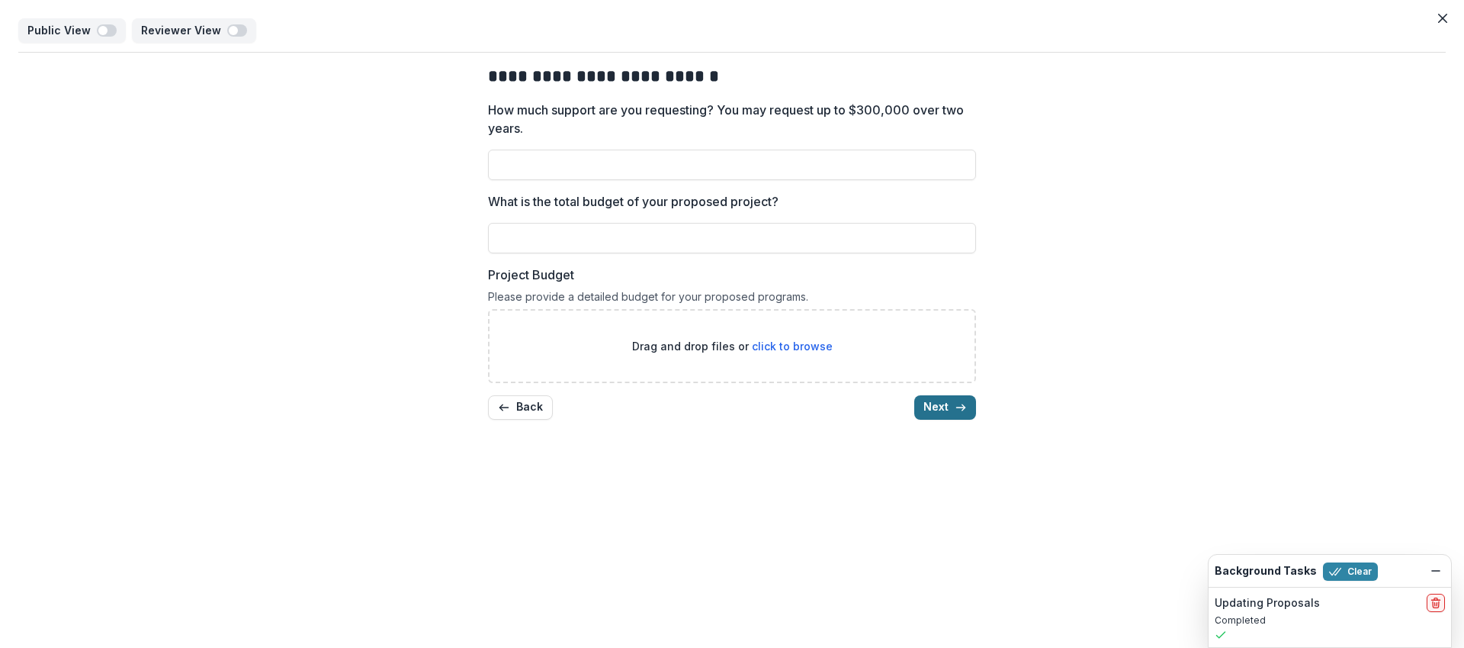
click at [948, 400] on button "Next" at bounding box center [945, 407] width 62 height 24
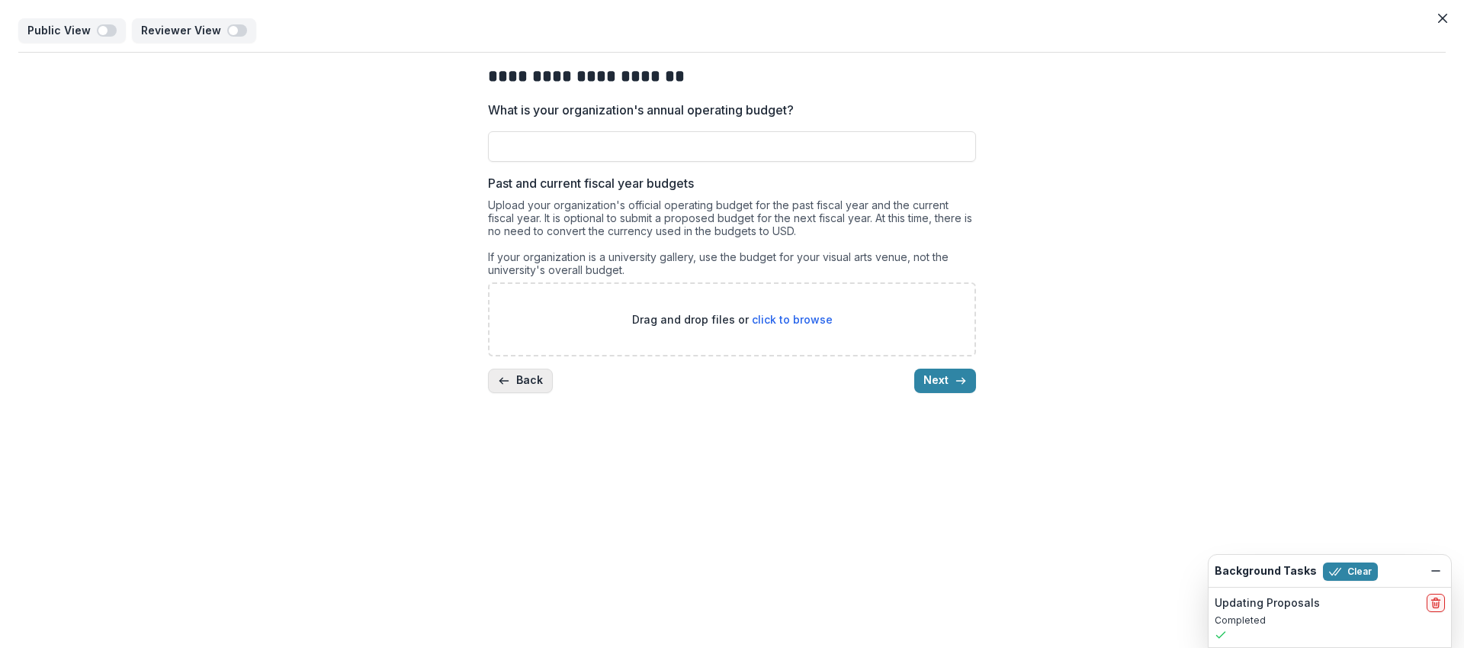
click at [520, 377] on button "Back" at bounding box center [520, 380] width 65 height 24
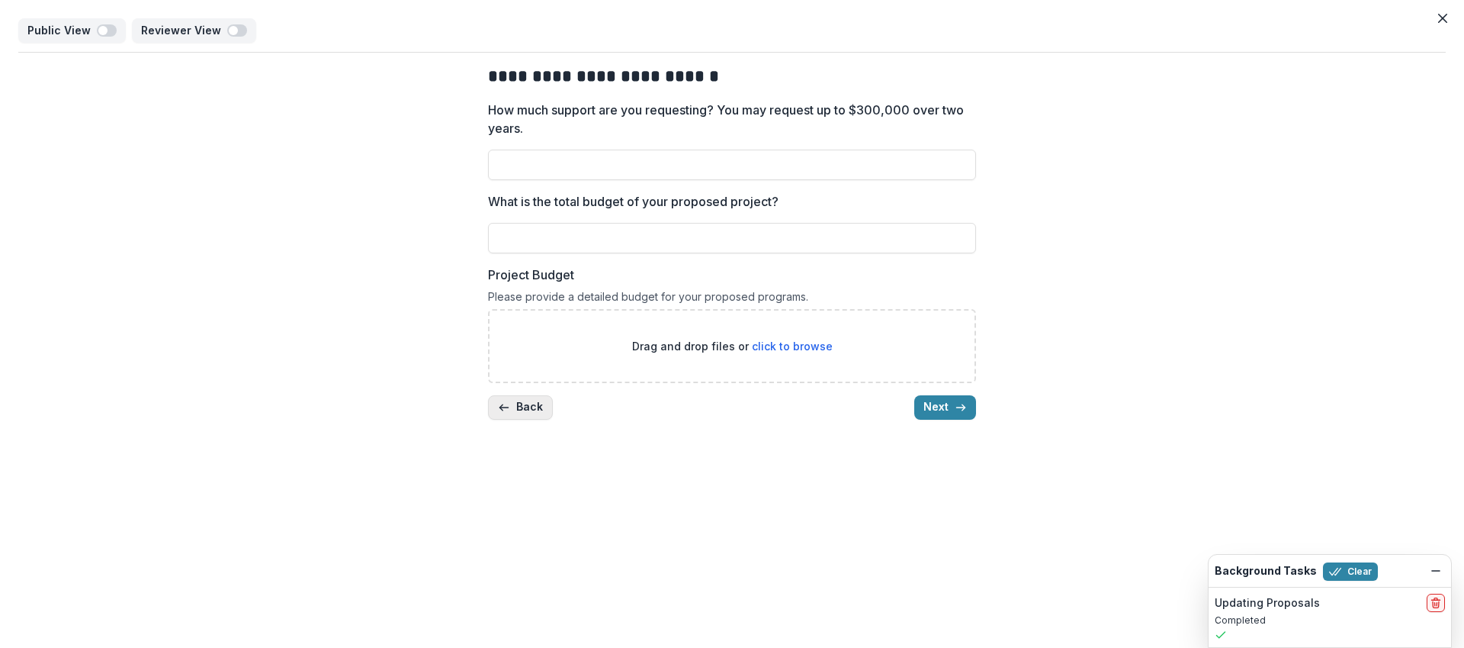
click at [521, 400] on button "Back" at bounding box center [520, 407] width 65 height 24
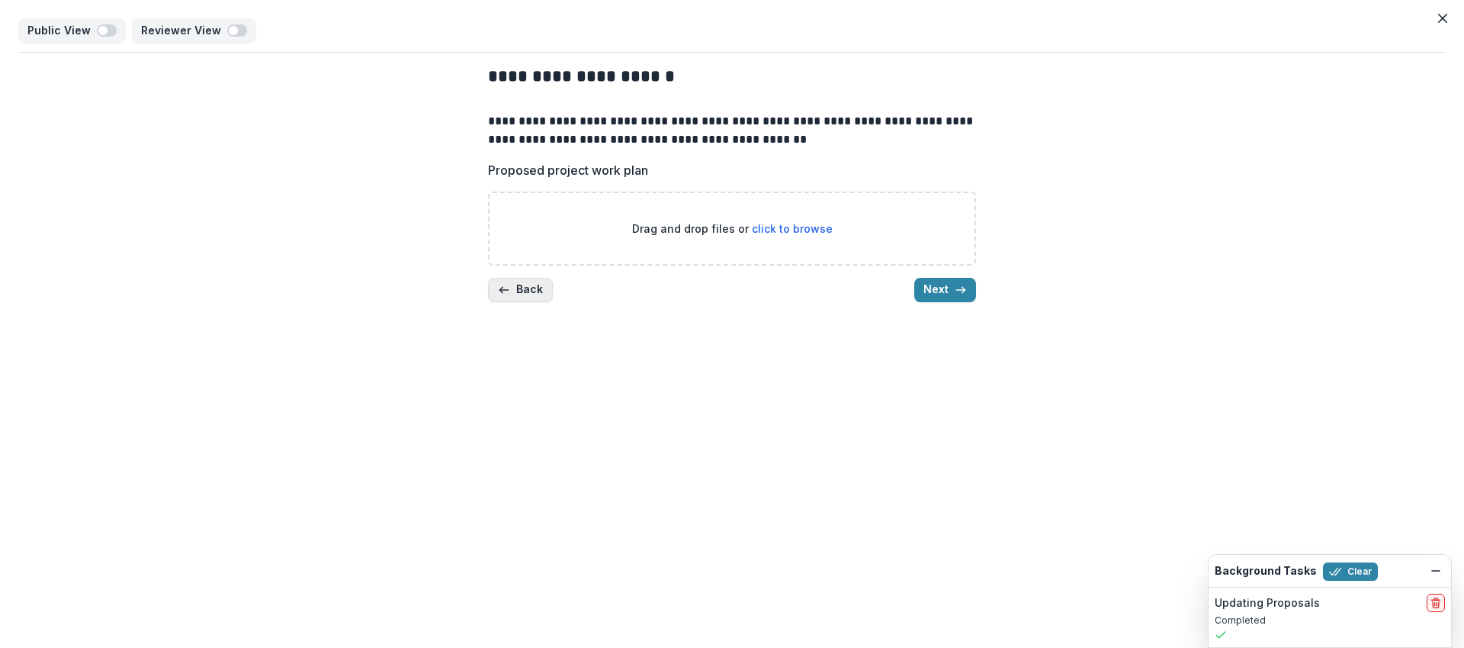
click at [543, 286] on button "Back" at bounding box center [520, 290] width 65 height 24
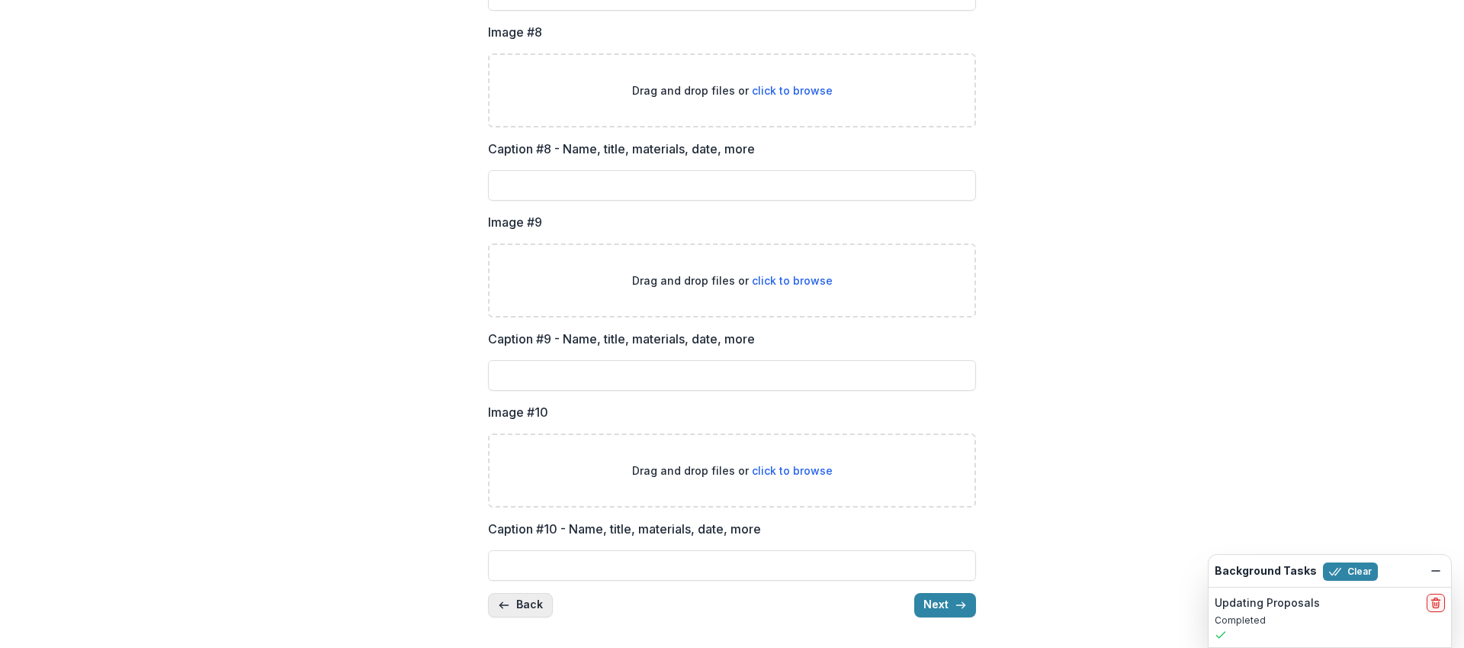
click at [531, 600] on button "Back" at bounding box center [520, 605] width 65 height 24
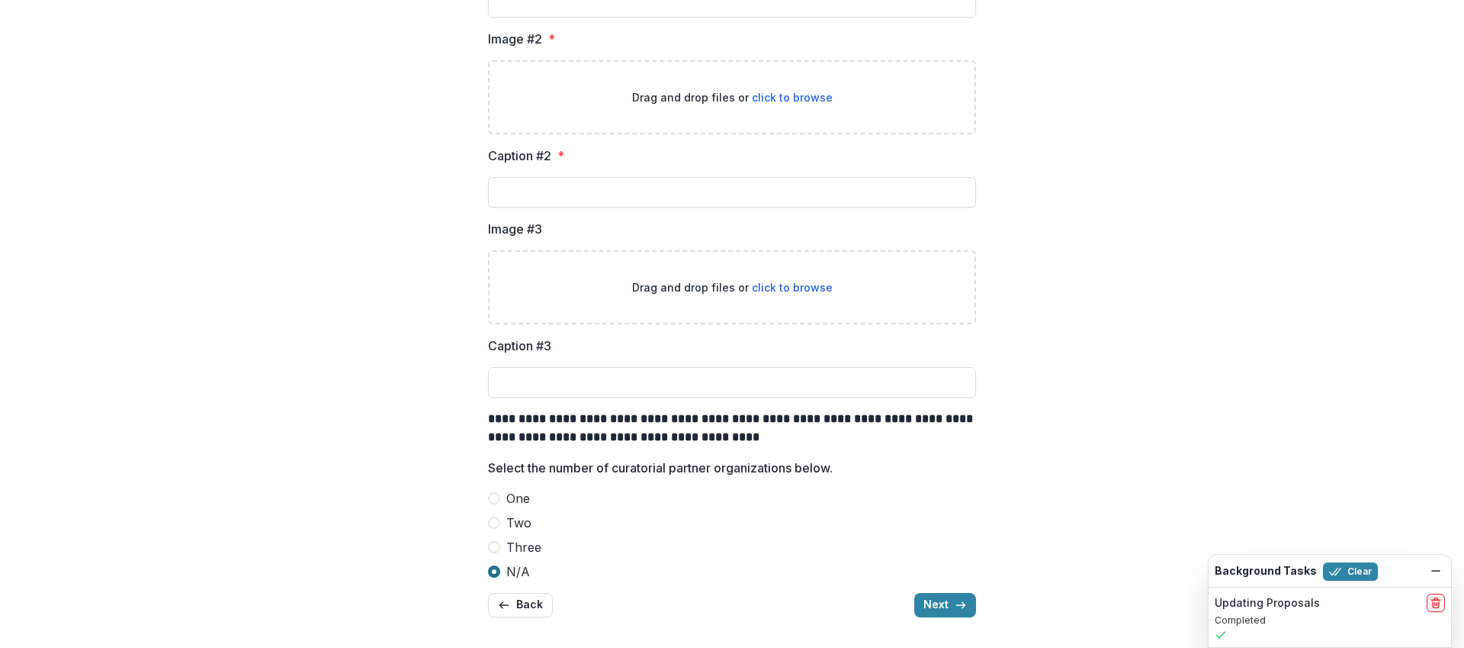
click at [493, 566] on span at bounding box center [494, 571] width 12 height 12
